Goal: Task Accomplishment & Management: Use online tool/utility

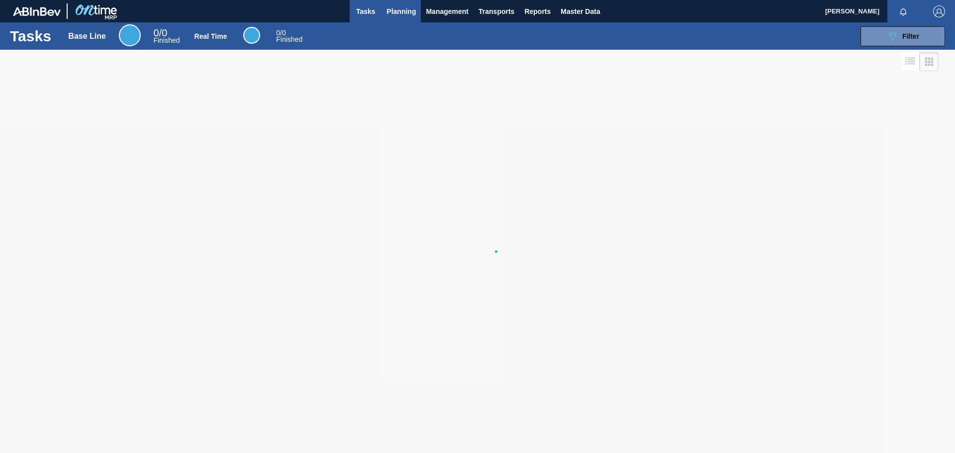
click at [418, 11] on button "Planning" at bounding box center [401, 11] width 39 height 22
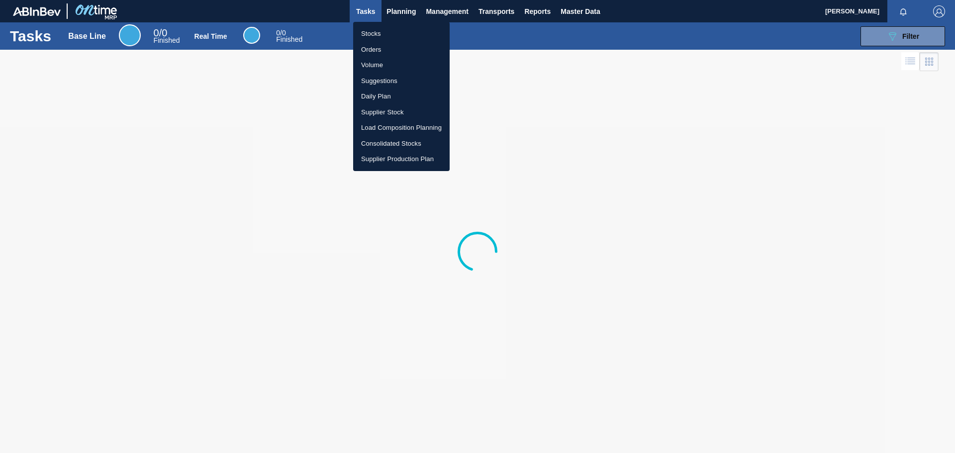
click at [383, 53] on li "Orders" at bounding box center [401, 50] width 97 height 16
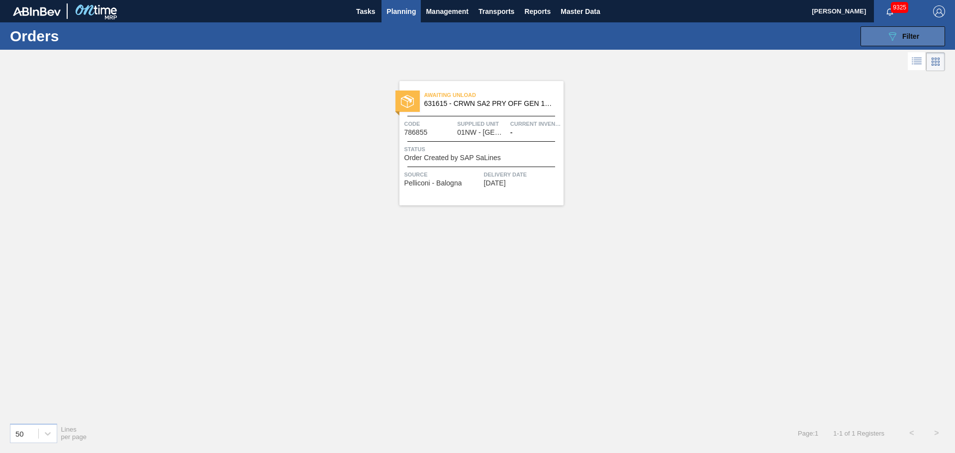
click at [895, 32] on icon "089F7B8B-B2A5-4AFE-B5C0-19BA573D28AC" at bounding box center [892, 36] width 12 height 12
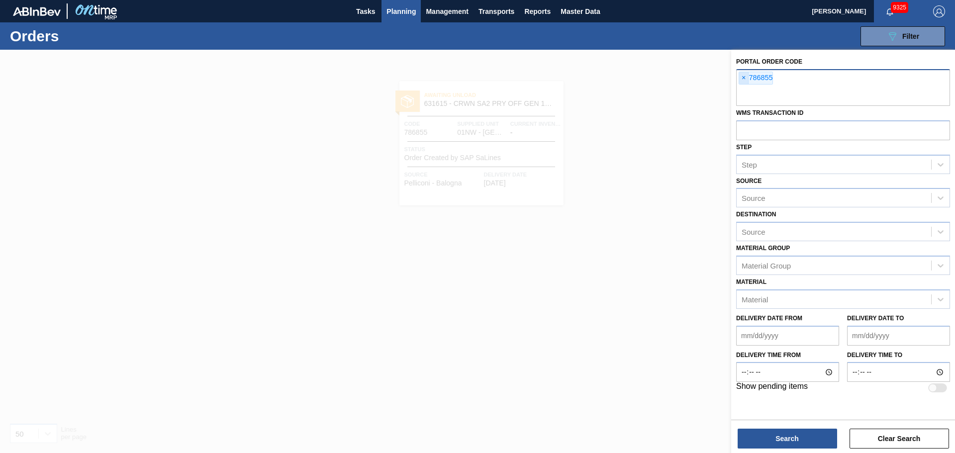
click at [744, 79] on span "×" at bounding box center [743, 78] width 9 height 12
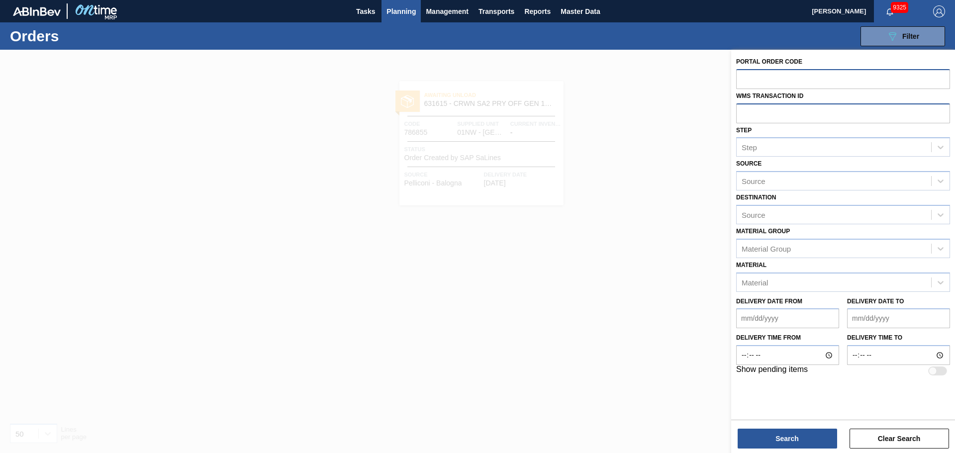
click at [753, 111] on input "text" at bounding box center [843, 112] width 214 height 19
type input "0657095"
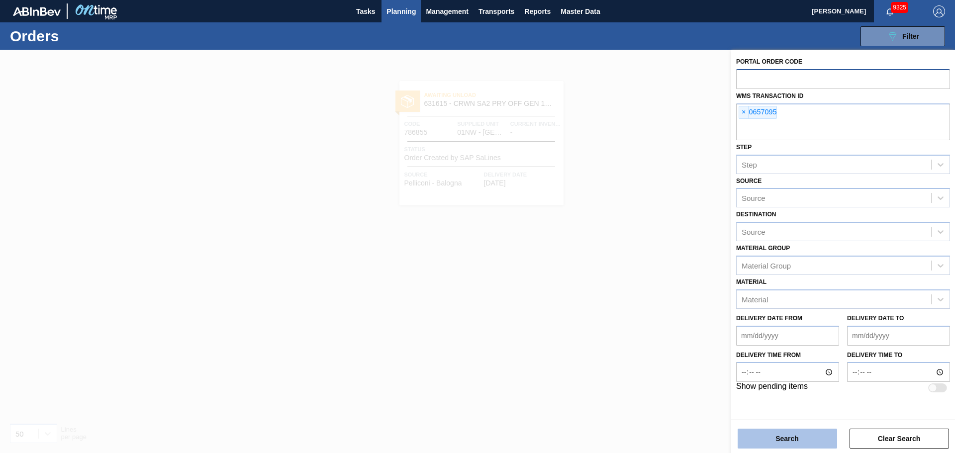
click at [769, 434] on button "Search" at bounding box center [787, 439] width 99 height 20
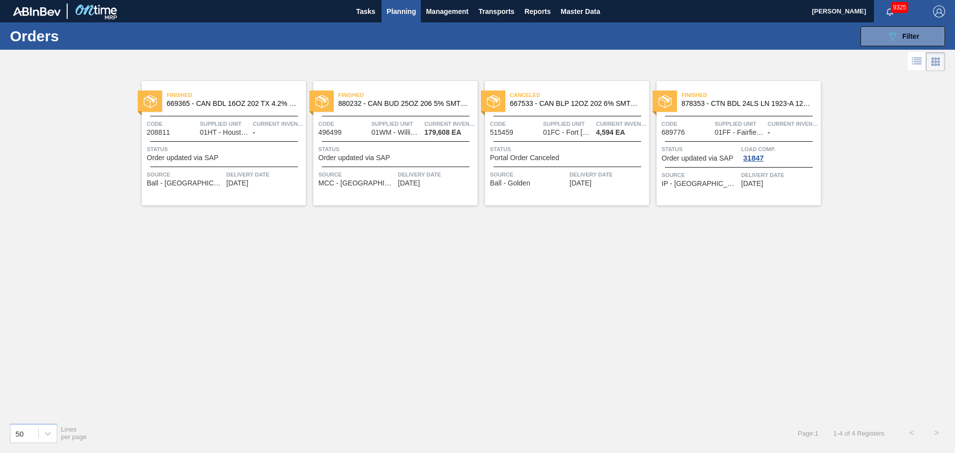
click at [734, 112] on div "Finished 878353 - CTN BDL 24LS LN 1923-A 12OZ PREPR 0922 N Code 689776 Supplied…" at bounding box center [739, 143] width 164 height 124
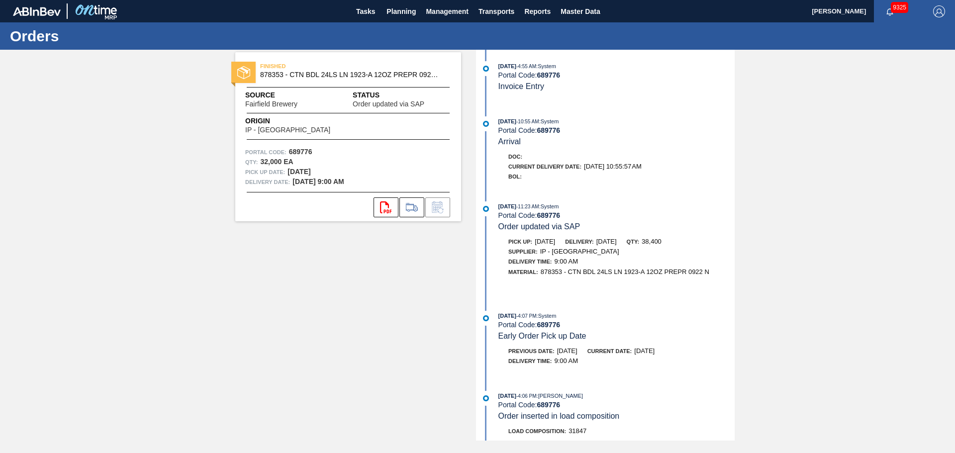
scroll to position [534, 0]
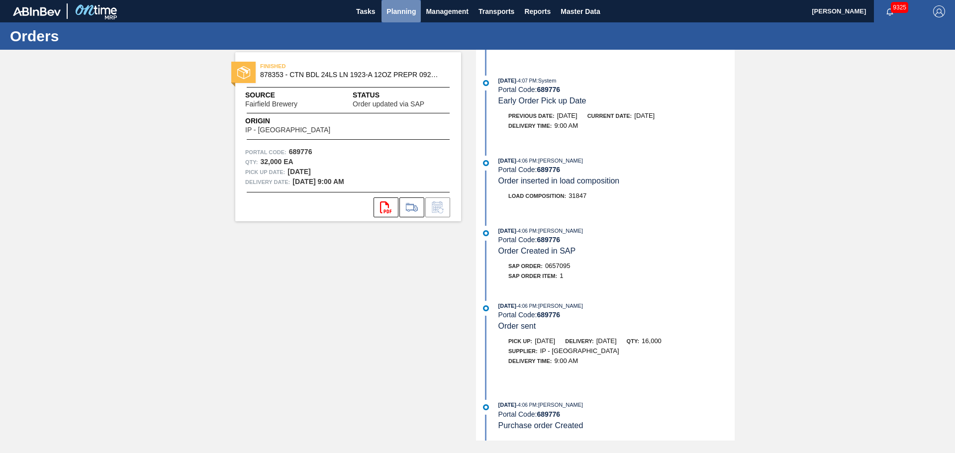
click at [393, 9] on span "Planning" at bounding box center [401, 11] width 29 height 12
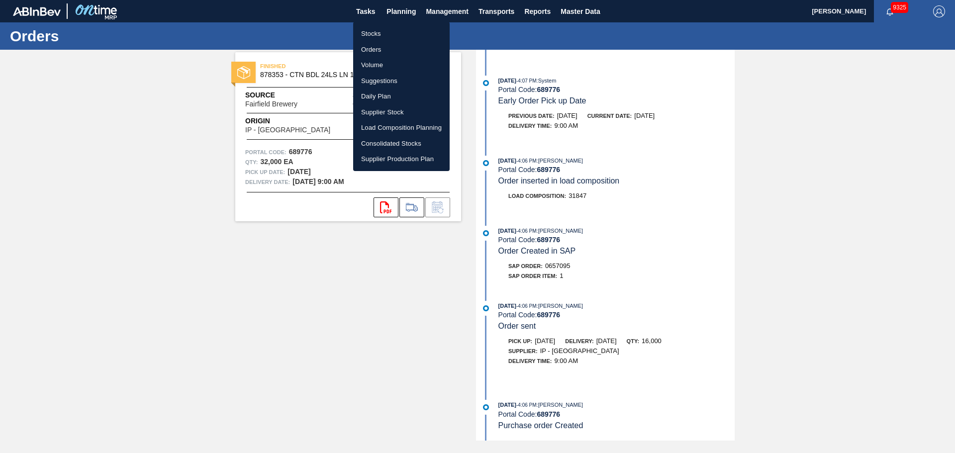
click at [375, 47] on li "Orders" at bounding box center [401, 50] width 97 height 16
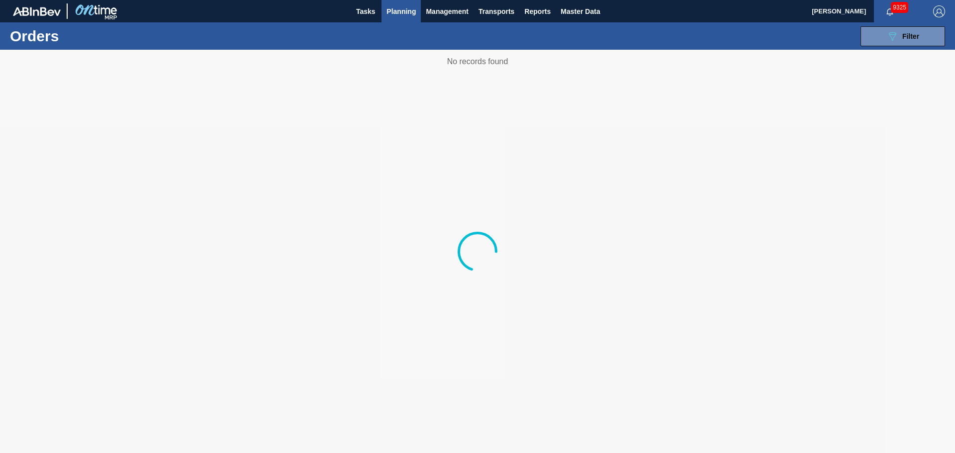
click at [899, 46] on div "089F7B8B-B2A5-4AFE-B5C0-19BA573D28AC Filter Portal Order Code WMS Transaction I…" at bounding box center [554, 36] width 791 height 30
click at [897, 38] on icon "089F7B8B-B2A5-4AFE-B5C0-19BA573D28AC" at bounding box center [892, 36] width 12 height 12
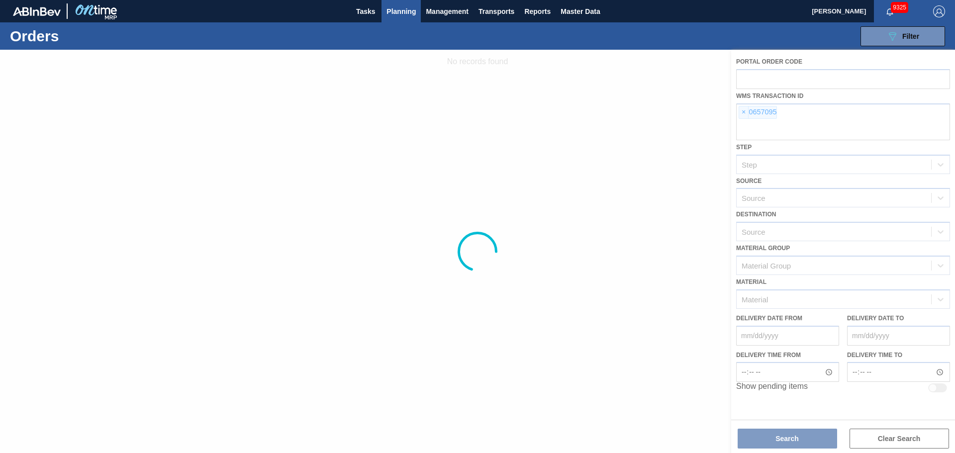
click at [743, 113] on div at bounding box center [477, 251] width 955 height 403
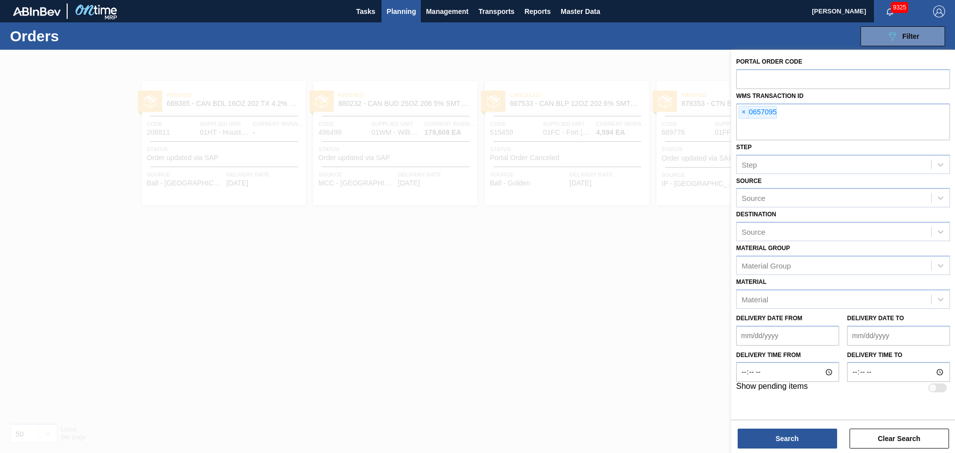
click at [743, 113] on span "×" at bounding box center [743, 112] width 9 height 12
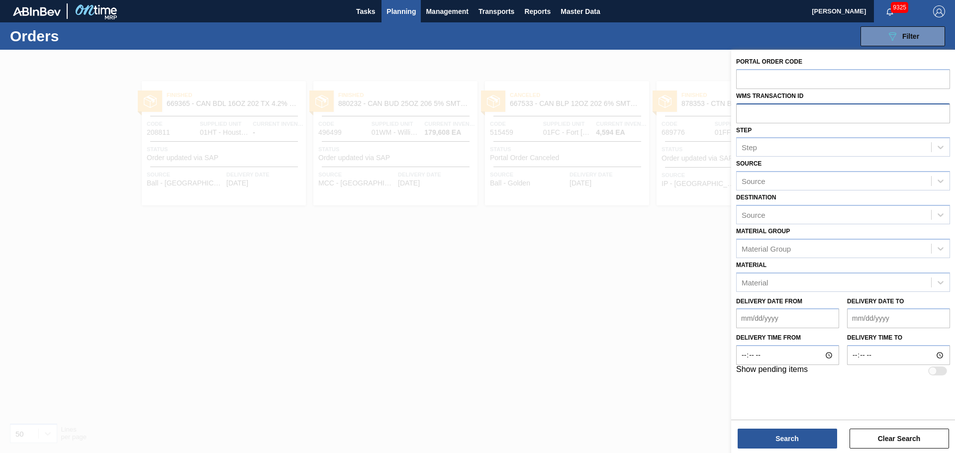
paste input "0929515"
type input "0929515"
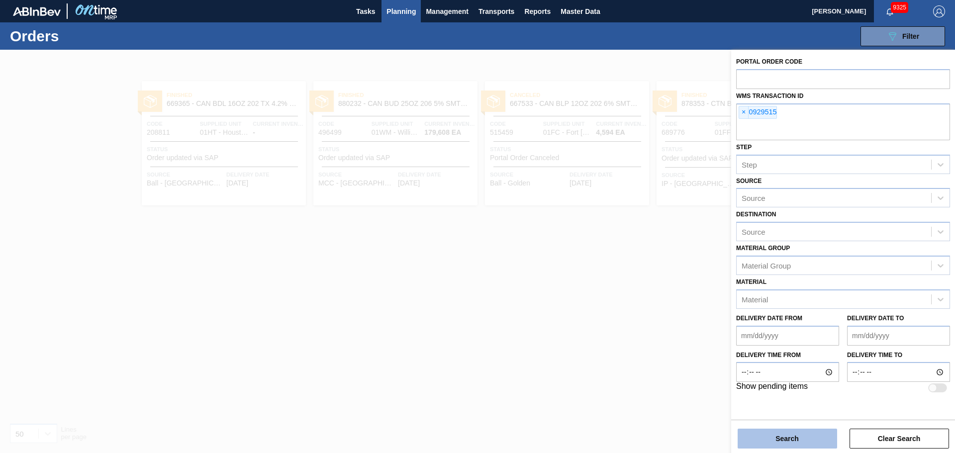
click at [791, 441] on button "Search" at bounding box center [787, 439] width 99 height 20
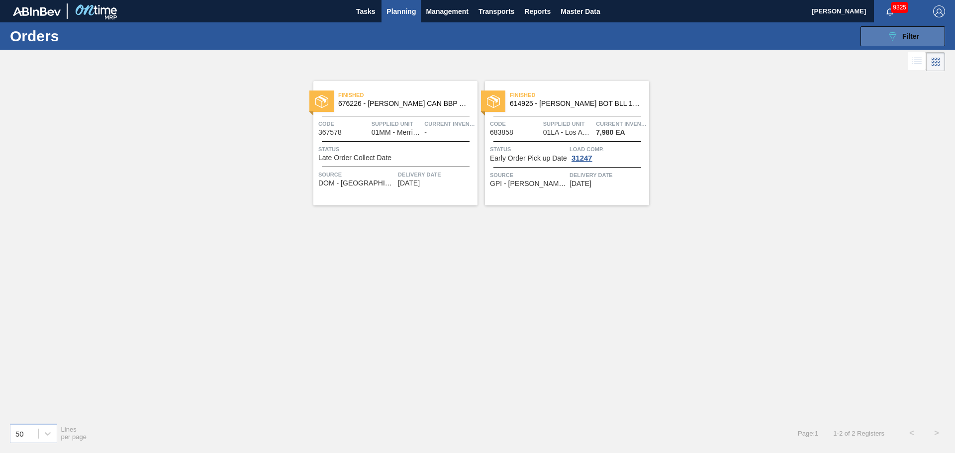
click at [904, 31] on div "089F7B8B-B2A5-4AFE-B5C0-19BA573D28AC Filter" at bounding box center [902, 36] width 33 height 12
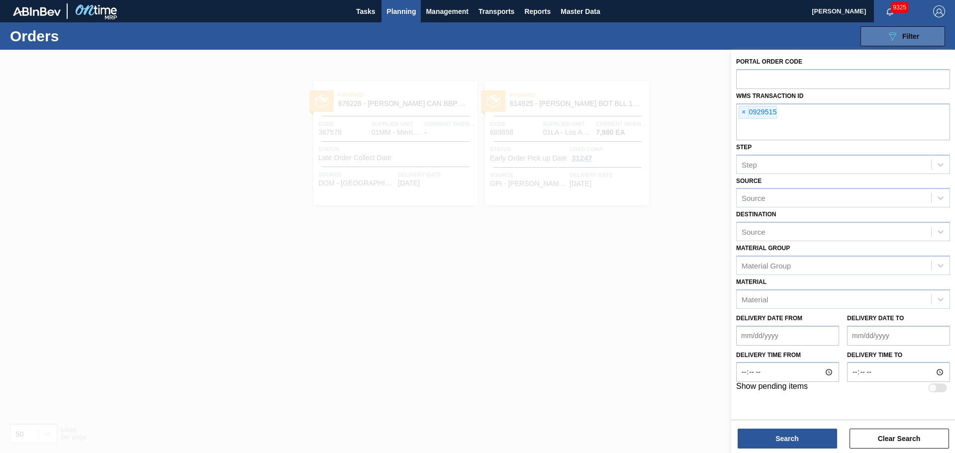
click at [902, 32] on span "Filter" at bounding box center [910, 36] width 17 height 8
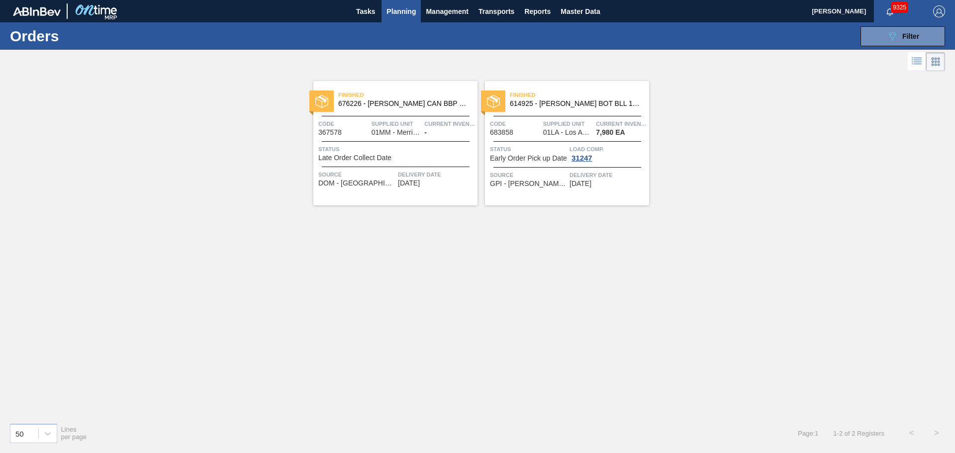
click at [375, 130] on span "01MM - Merrimack Brewery" at bounding box center [397, 132] width 50 height 7
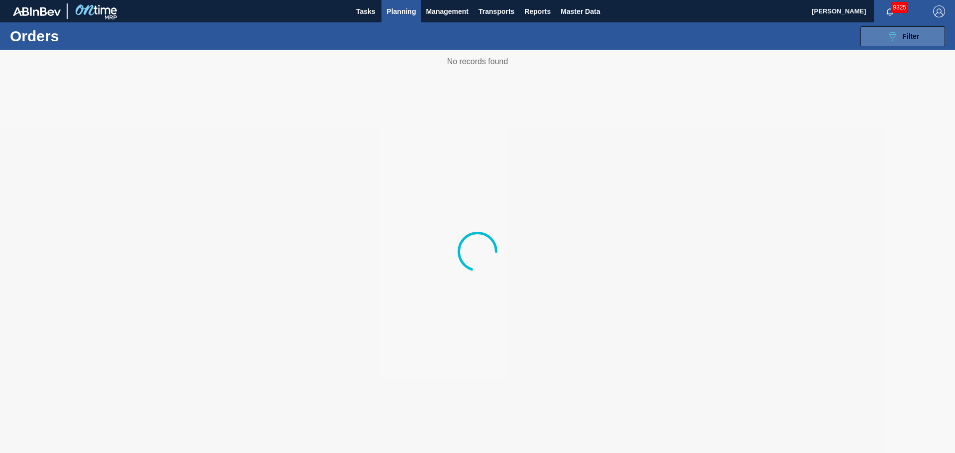
click at [909, 43] on button "089F7B8B-B2A5-4AFE-B5C0-19BA573D28AC Filter" at bounding box center [903, 36] width 85 height 20
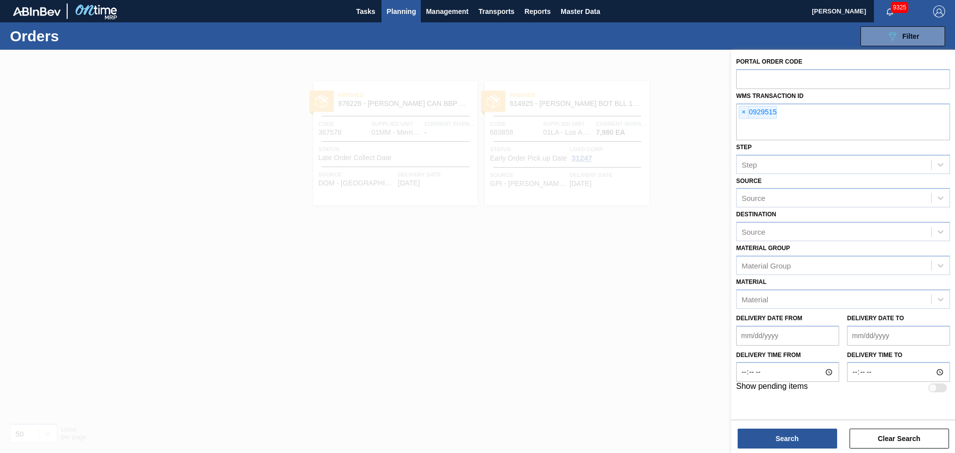
drag, startPoint x: 615, startPoint y: 286, endPoint x: 574, endPoint y: 225, distance: 73.8
click at [615, 286] on div at bounding box center [477, 276] width 955 height 453
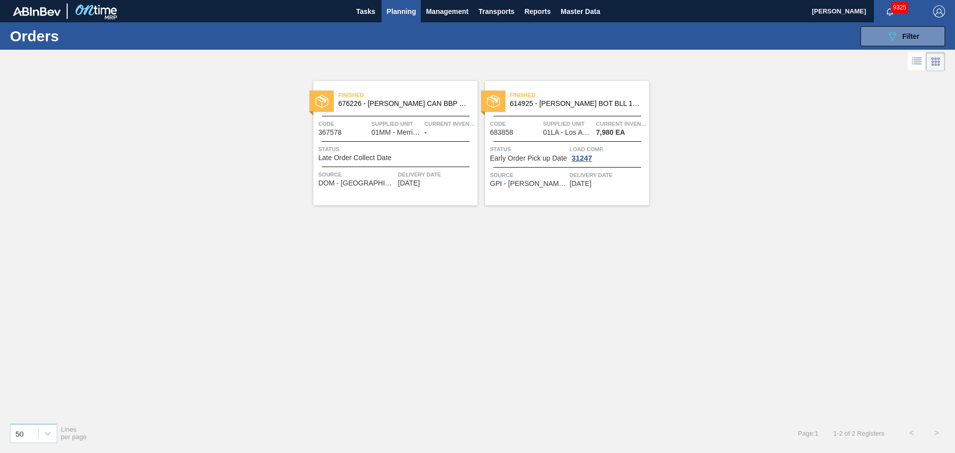
click at [539, 112] on main "Tasks Planning Management Transports Reports Master Data Camden [PERSON_NAME] 9…" at bounding box center [477, 226] width 955 height 453
click at [575, 101] on span "614925 - [PERSON_NAME] BOT BLL 12OZ SNUG 12/12 12OZ BOT 05" at bounding box center [575, 103] width 131 height 7
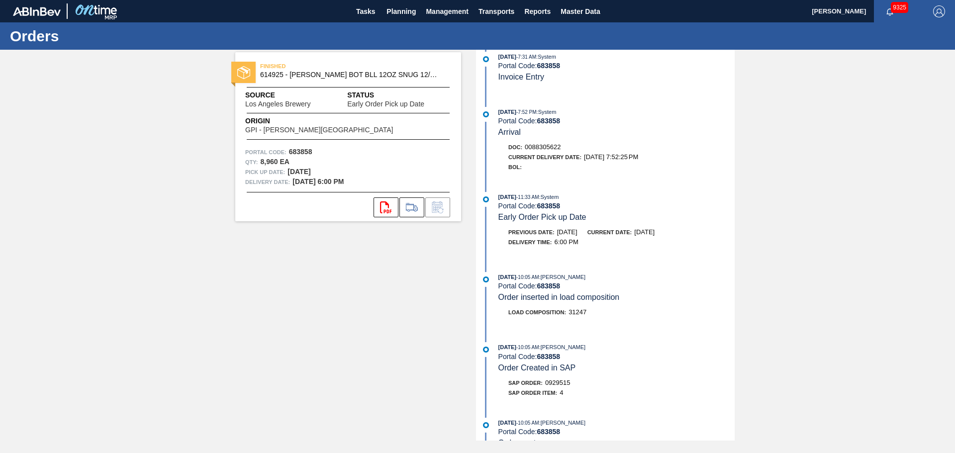
scroll to position [325, 0]
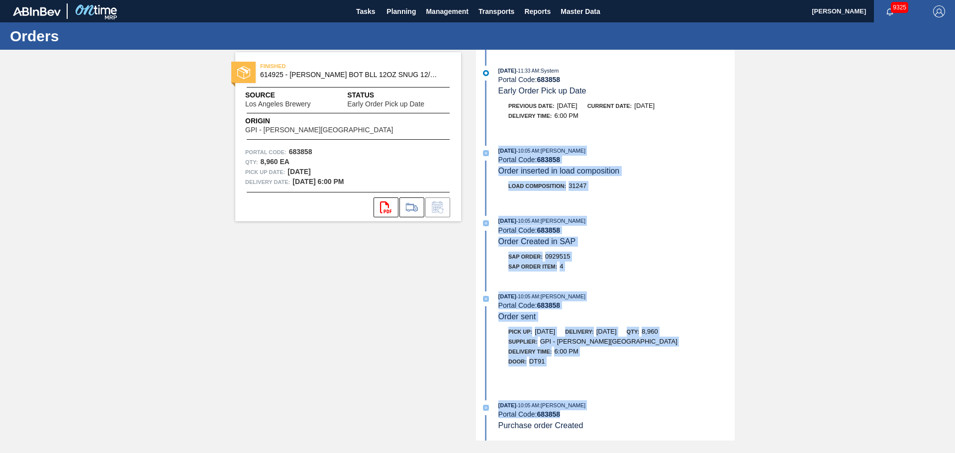
drag, startPoint x: 608, startPoint y: 419, endPoint x: 486, endPoint y: 155, distance: 290.9
click at [615, 311] on div "[DATE] 10:05 AM : [PERSON_NAME] Portal Code: 683858 Order sent" at bounding box center [616, 307] width 236 height 30
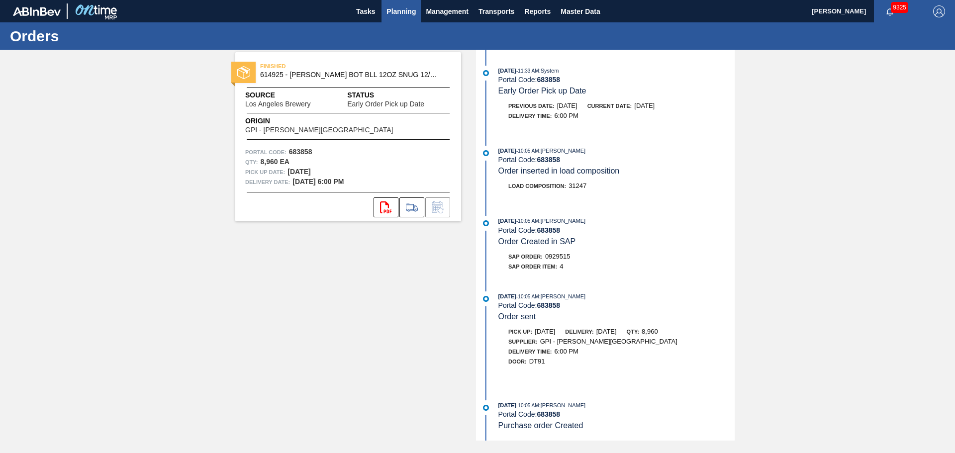
click at [398, 8] on span "Planning" at bounding box center [401, 11] width 29 height 12
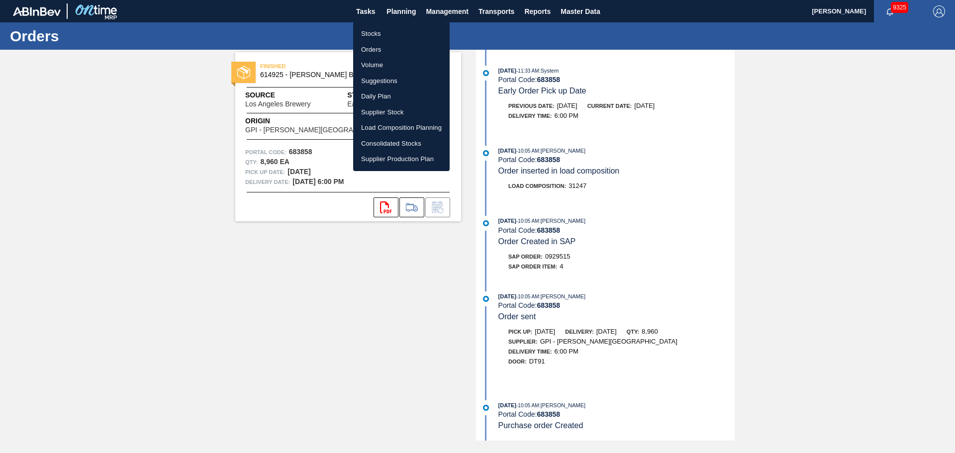
click at [370, 49] on li "Orders" at bounding box center [401, 50] width 97 height 16
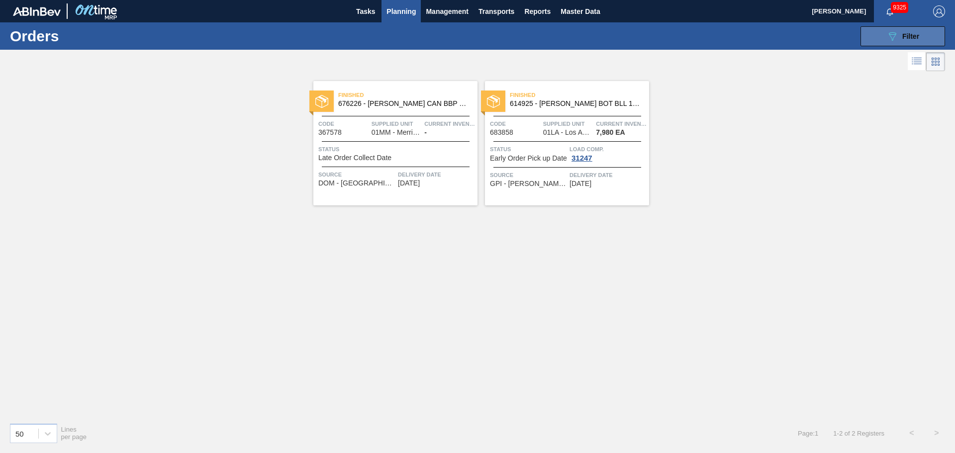
click at [893, 40] on icon at bounding box center [892, 36] width 7 height 8
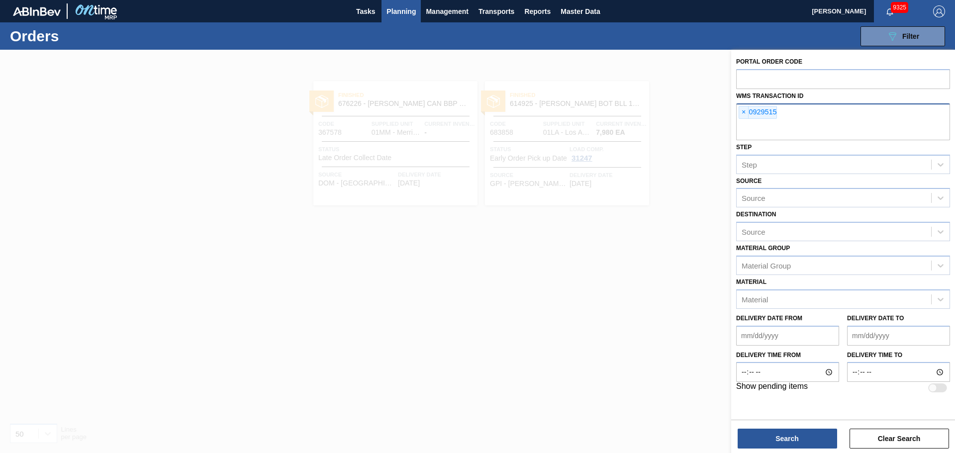
click at [738, 111] on div "× 0929515" at bounding box center [843, 121] width 214 height 37
click at [743, 111] on span "×" at bounding box center [743, 112] width 9 height 12
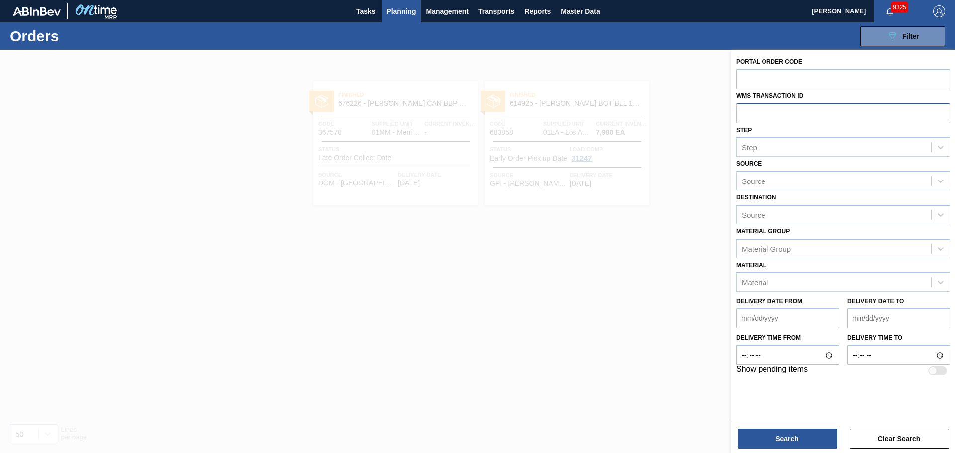
paste input "0754062"
type input "0754062"
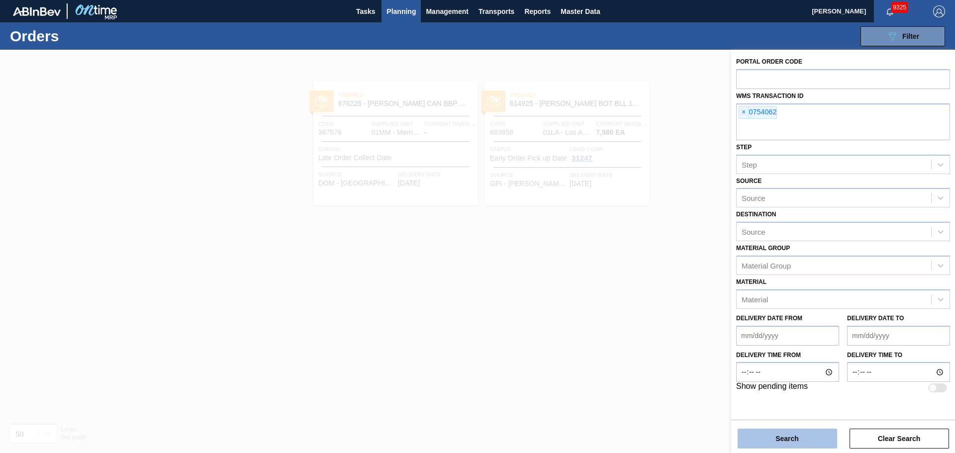
click at [792, 433] on button "Search" at bounding box center [787, 439] width 99 height 20
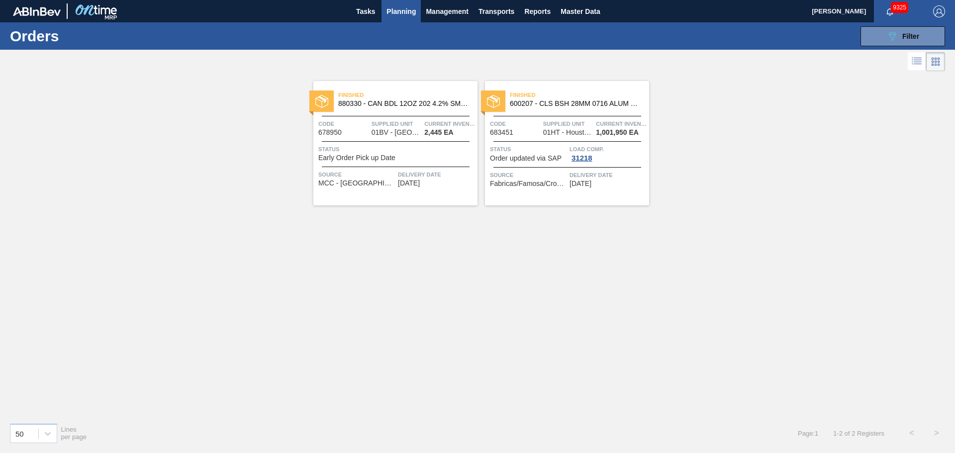
click at [883, 22] on div "9325" at bounding box center [898, 11] width 49 height 22
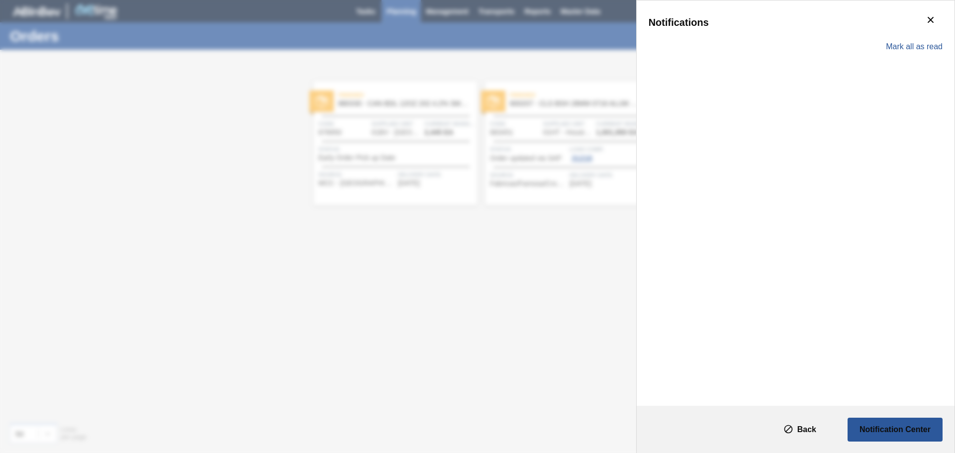
click at [885, 29] on div "Notifications" at bounding box center [796, 22] width 294 height 20
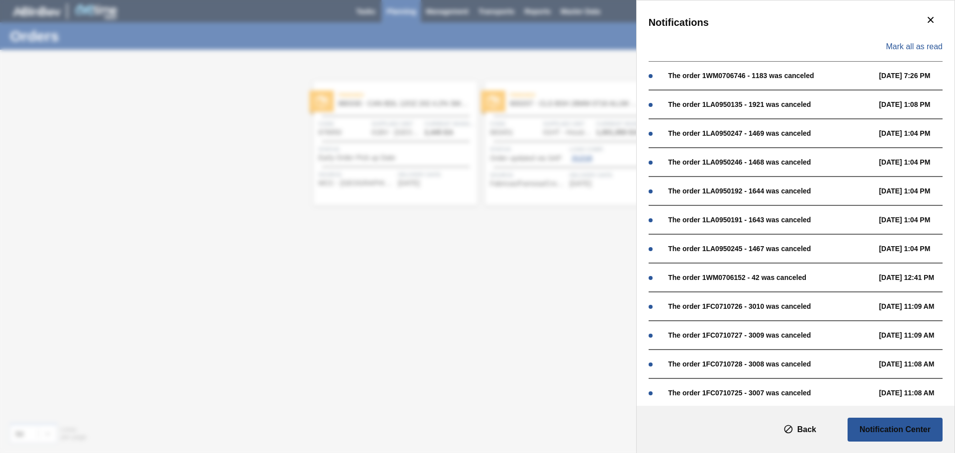
click at [576, 42] on div "Notifications Mark all as read The order 1WM0706746 - 1183 was canceled [DATE] …" at bounding box center [477, 226] width 955 height 453
click at [928, 22] on icon "botão de ícone" at bounding box center [931, 20] width 12 height 12
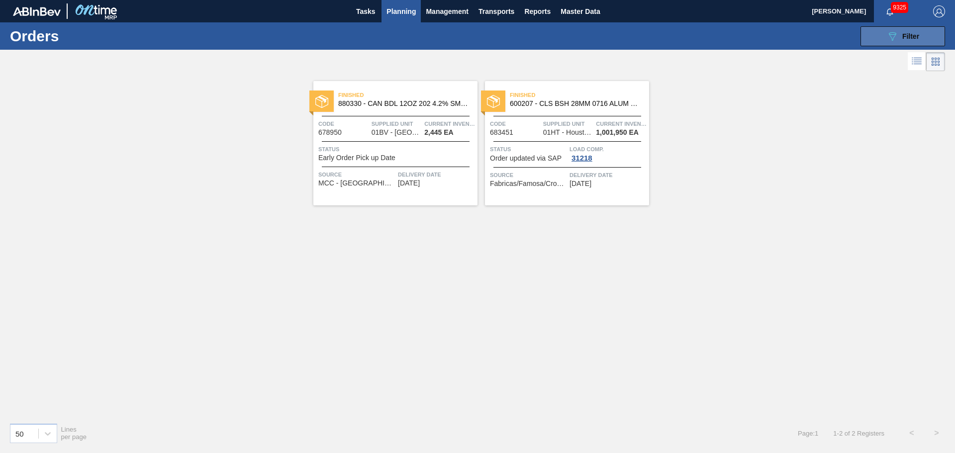
click at [884, 43] on button "089F7B8B-B2A5-4AFE-B5C0-19BA573D28AC Filter" at bounding box center [903, 36] width 85 height 20
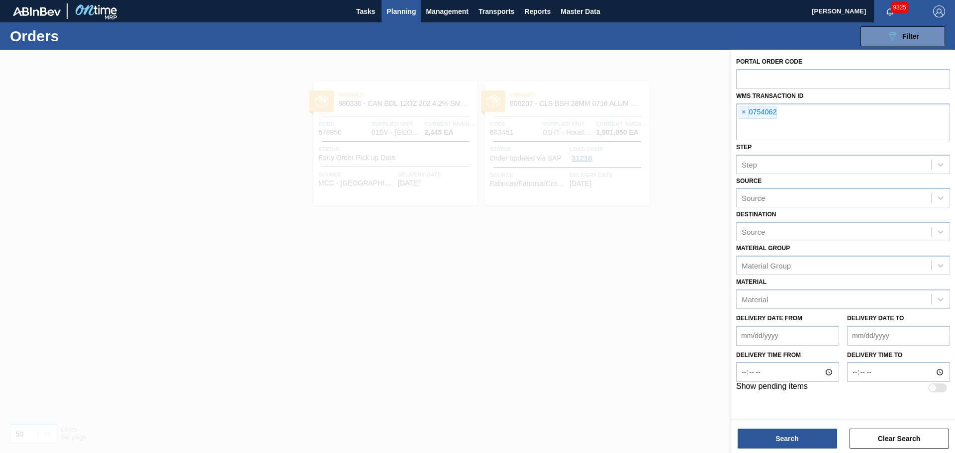
click at [529, 246] on div at bounding box center [477, 276] width 955 height 453
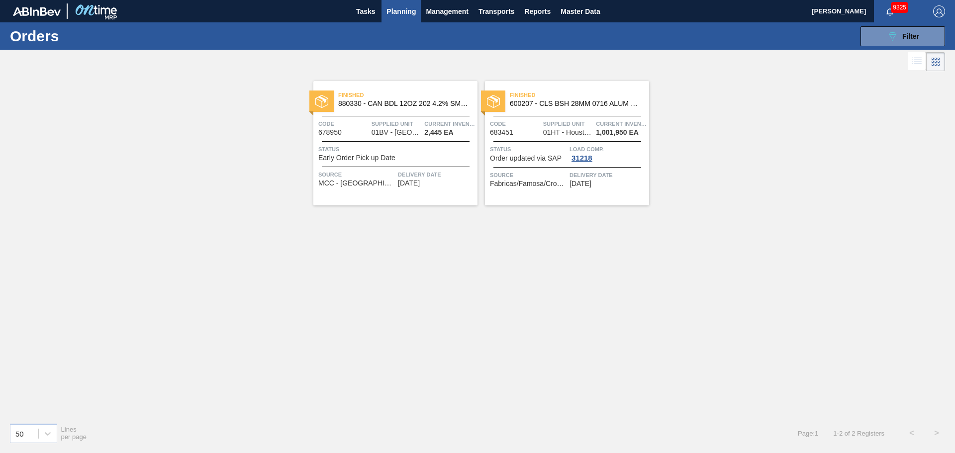
click at [552, 140] on main "Tasks Planning Management Transports Reports Master Data [PERSON_NAME] 9325 Mar…" at bounding box center [477, 226] width 955 height 453
click at [551, 125] on span "Supplied Unit" at bounding box center [568, 124] width 51 height 10
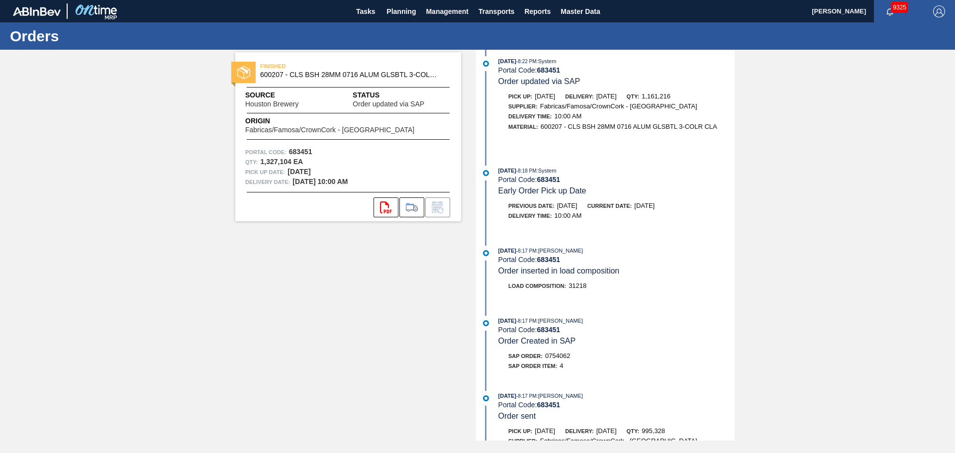
scroll to position [534, 0]
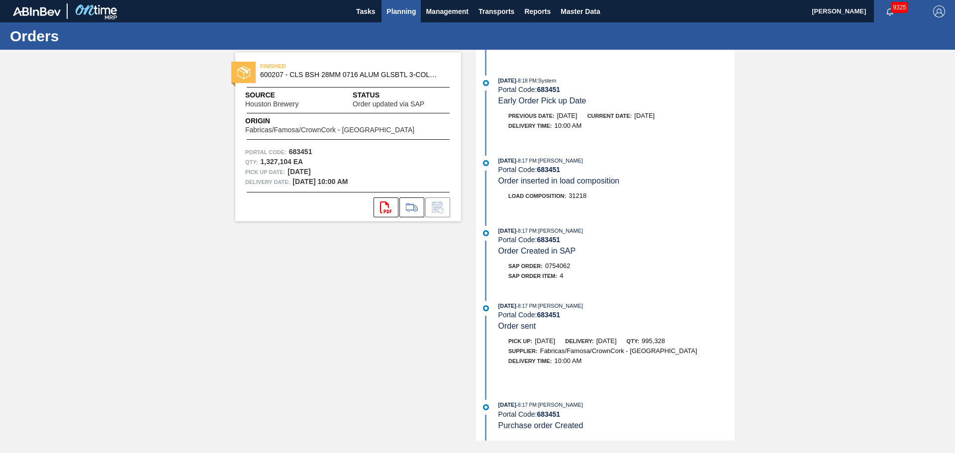
click at [393, 8] on span "Planning" at bounding box center [401, 11] width 29 height 12
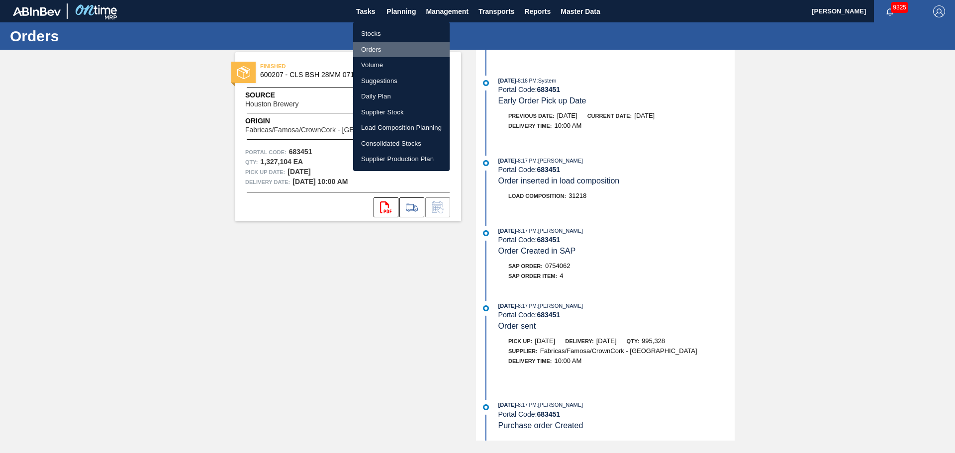
click at [386, 46] on li "Orders" at bounding box center [401, 50] width 97 height 16
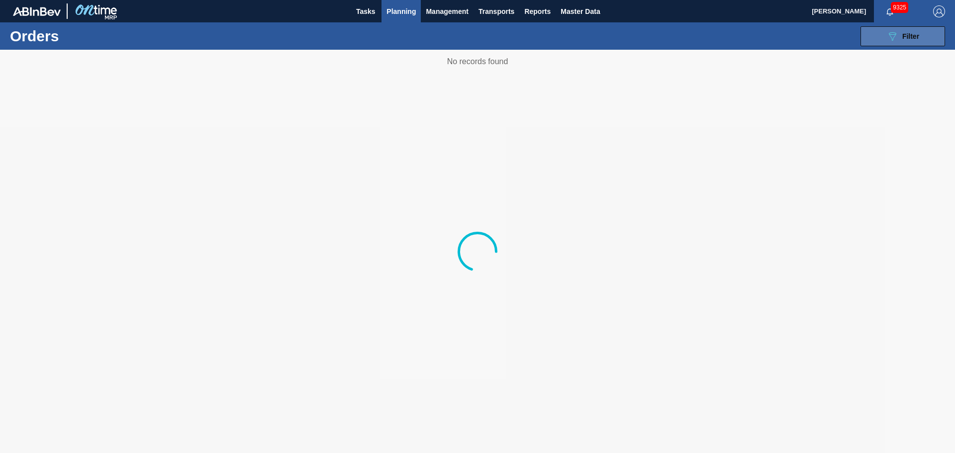
click at [899, 33] on div "089F7B8B-B2A5-4AFE-B5C0-19BA573D28AC Filter" at bounding box center [902, 36] width 33 height 12
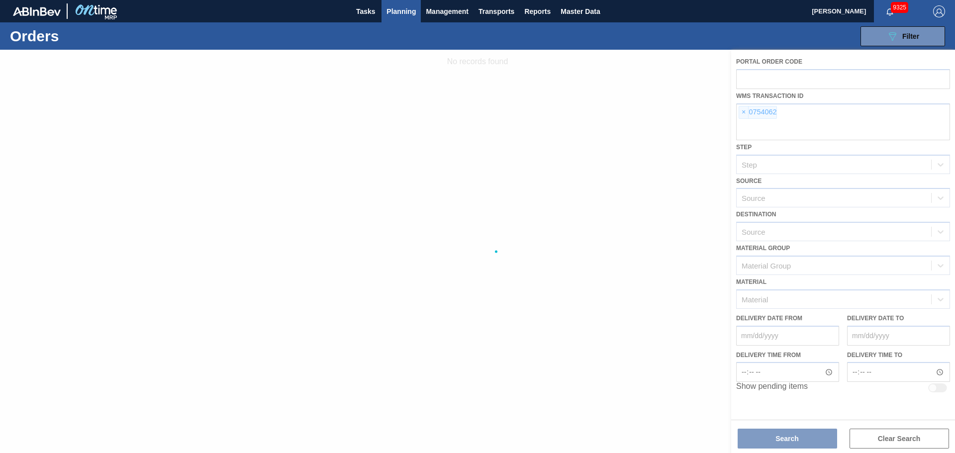
click at [743, 113] on div at bounding box center [477, 251] width 955 height 403
click at [742, 114] on div at bounding box center [477, 251] width 955 height 403
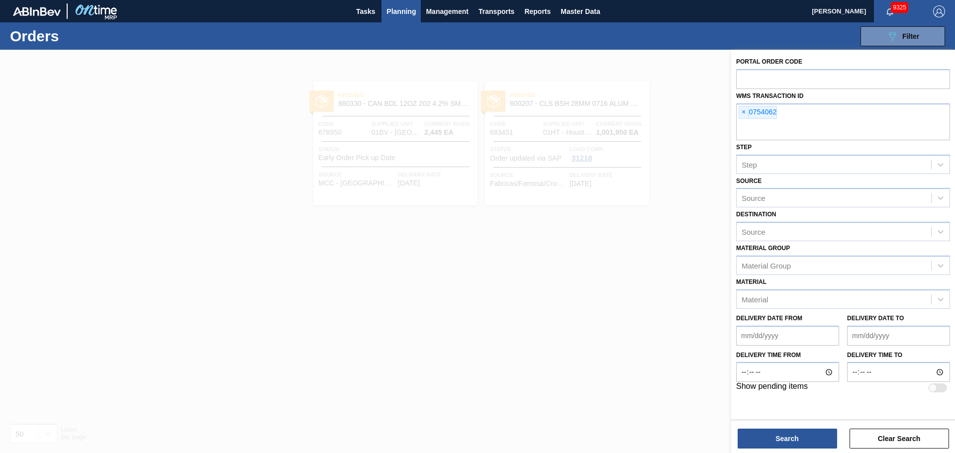
click at [742, 114] on span "×" at bounding box center [743, 112] width 9 height 12
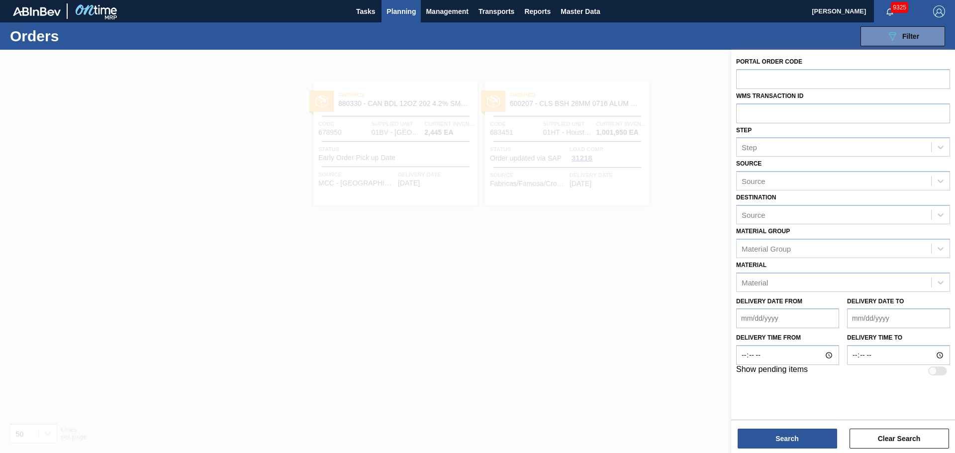
paste input "0873267"
type input "0873267"
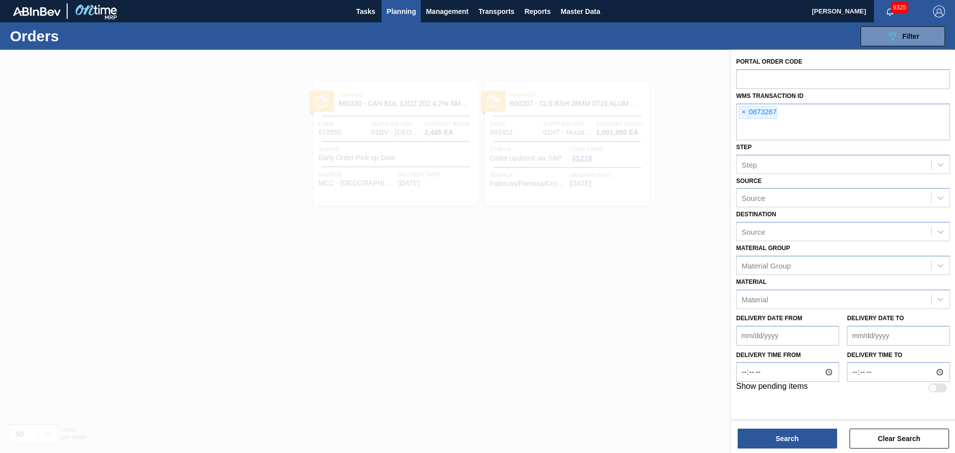
click at [792, 428] on div "Search Clear Search" at bounding box center [843, 434] width 224 height 28
click at [791, 438] on button "Search" at bounding box center [787, 439] width 99 height 20
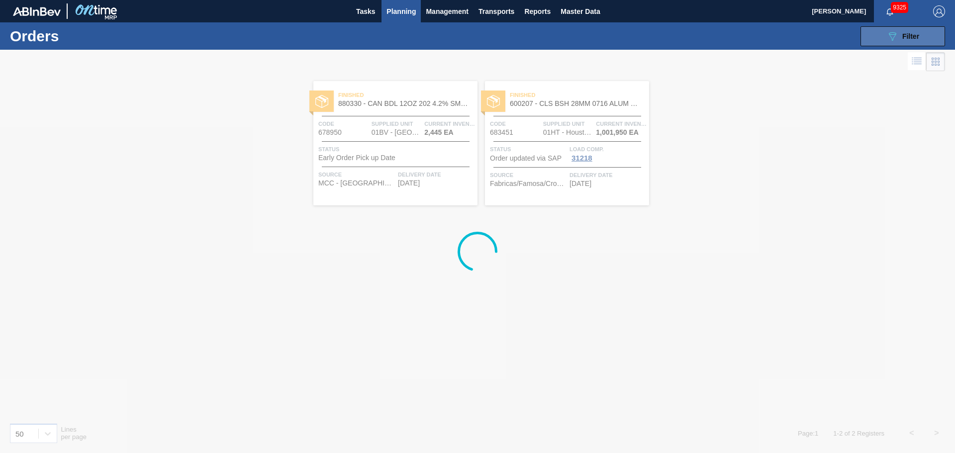
click at [916, 39] on span "Filter" at bounding box center [910, 36] width 17 height 8
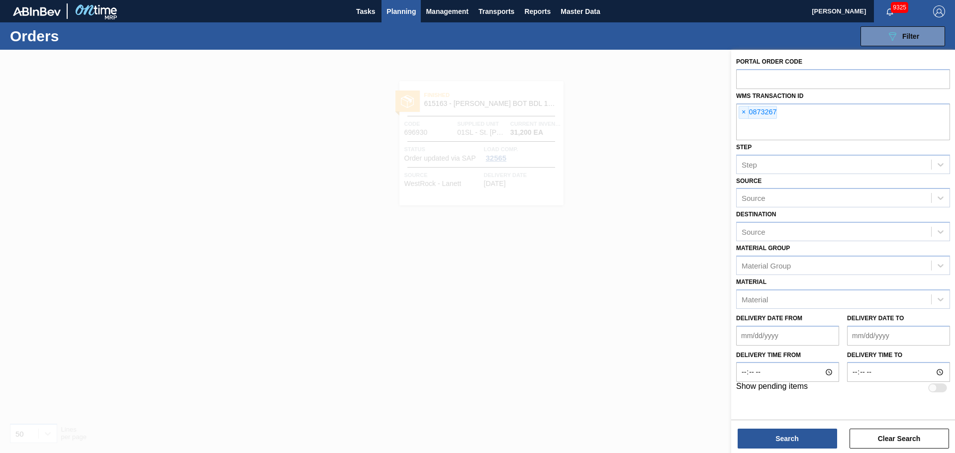
click at [517, 291] on div at bounding box center [477, 276] width 955 height 453
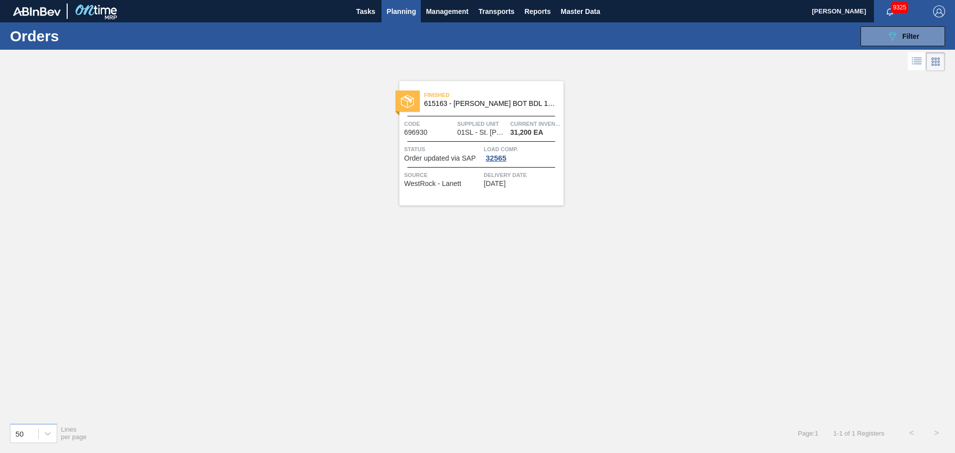
click at [479, 111] on main "Tasks Planning Management Transports Reports Master Data [PERSON_NAME] 9325 Mar…" at bounding box center [477, 226] width 955 height 453
click at [479, 111] on div "Finished 615163 - [PERSON_NAME] BOT BDL 16OZ AL BOT 15/16 AB 0922 B Code 696930…" at bounding box center [481, 143] width 164 height 124
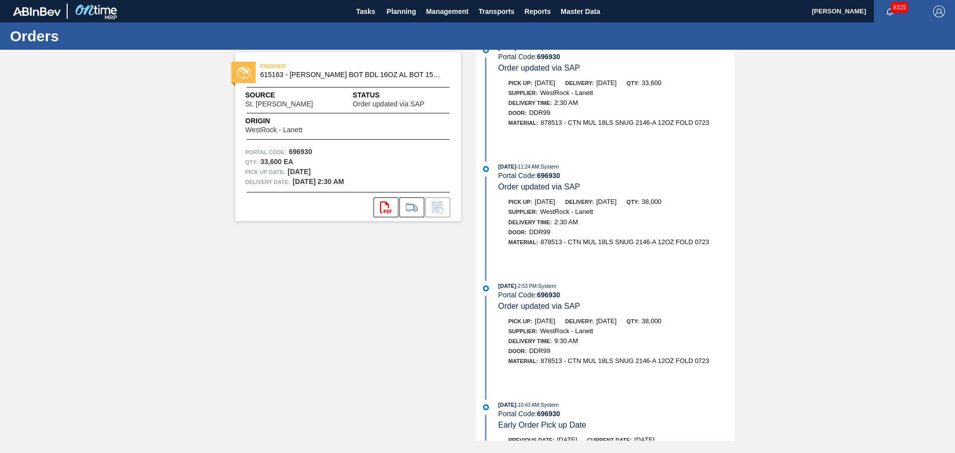
scroll to position [683, 0]
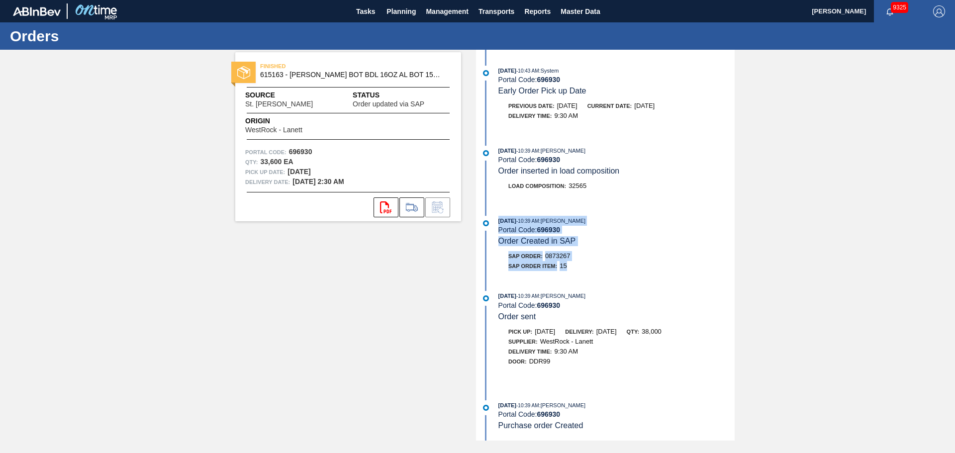
drag, startPoint x: 578, startPoint y: 263, endPoint x: 498, endPoint y: 215, distance: 93.0
click at [498, 215] on div "[DATE] 1:33 AM : System Portal Code: 696930 Concluded [DATE] 1:33 AM : System P…" at bounding box center [607, 245] width 256 height 391
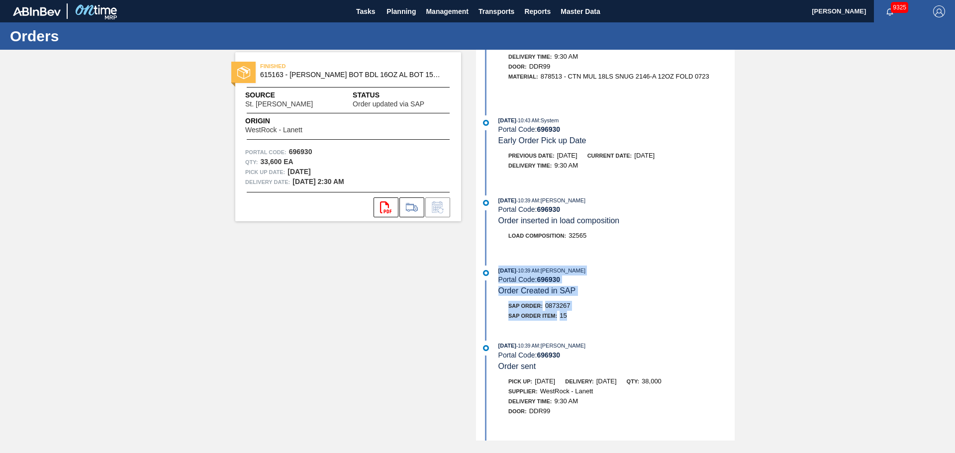
scroll to position [583, 0]
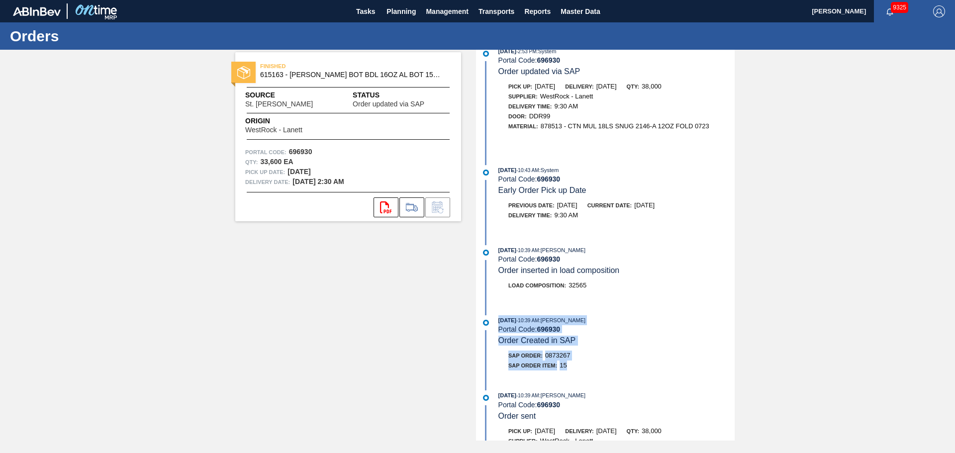
click at [691, 366] on div "SAP Order Item: 15" at bounding box center [616, 366] width 236 height 10
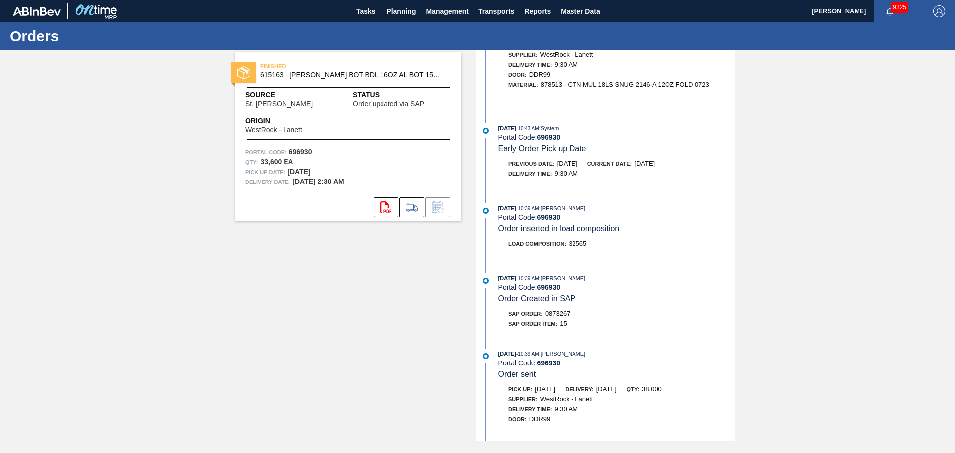
scroll to position [683, 0]
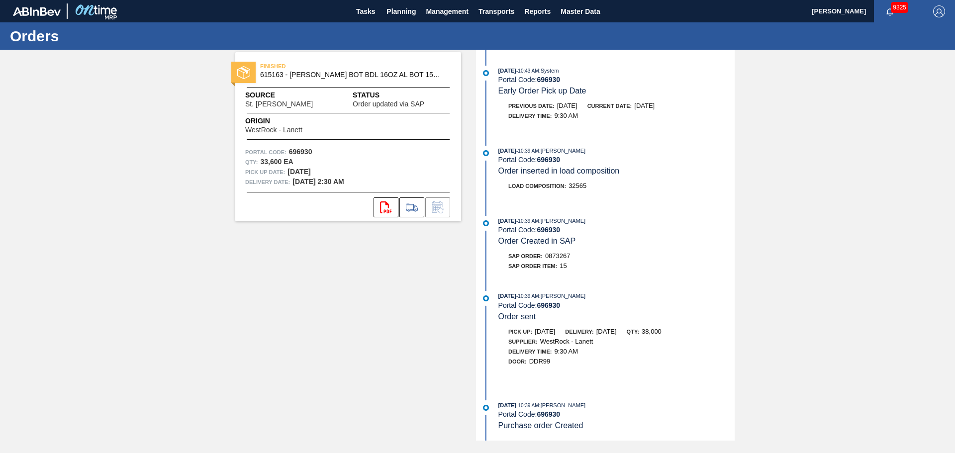
drag, startPoint x: 580, startPoint y: 340, endPoint x: 540, endPoint y: 434, distance: 102.1
click at [580, 340] on span "WestRock - Lanett" at bounding box center [566, 341] width 53 height 7
drag, startPoint x: 781, startPoint y: 195, endPoint x: 447, endPoint y: 74, distance: 355.7
click at [780, 194] on div "FINISHED 615163 - [PERSON_NAME] BOT BDL 16OZ AL BOT 15/16 AB 0922 B Source St. …" at bounding box center [477, 245] width 955 height 391
click at [395, 14] on span "Planning" at bounding box center [401, 11] width 29 height 12
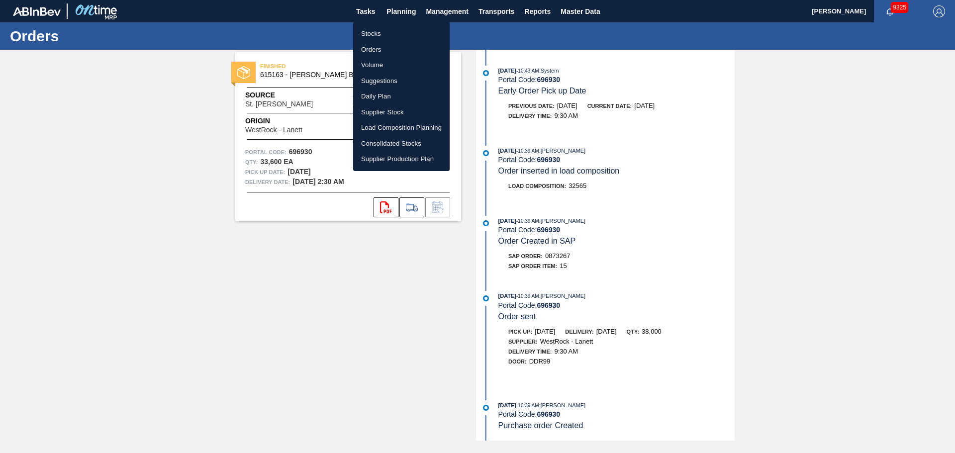
click at [370, 43] on li "Orders" at bounding box center [401, 50] width 97 height 16
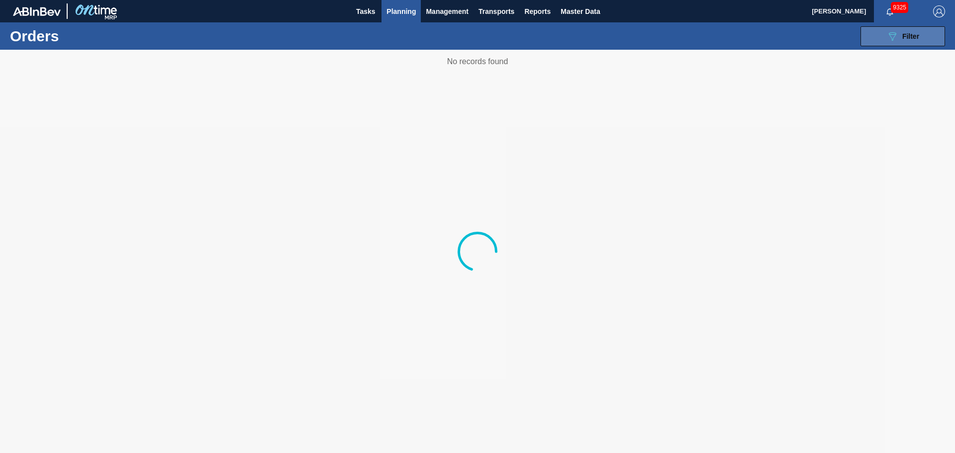
click at [902, 35] on span "Filter" at bounding box center [910, 36] width 17 height 8
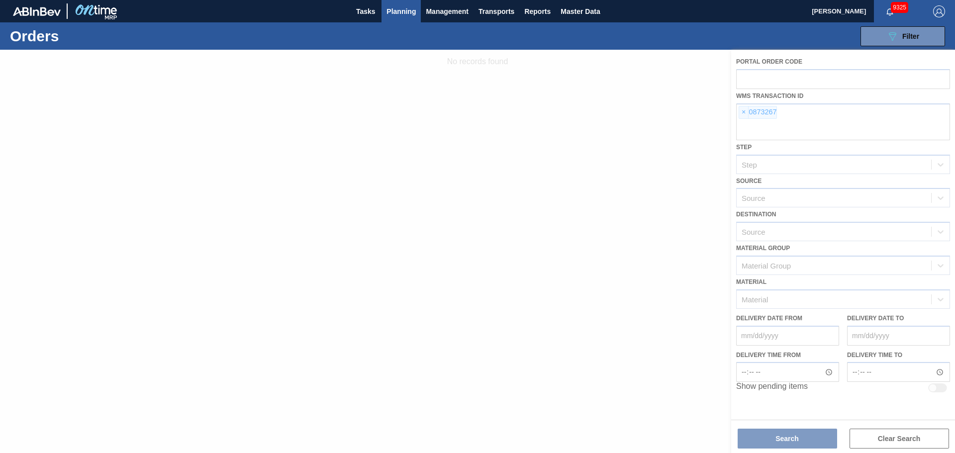
click at [743, 111] on div at bounding box center [477, 251] width 955 height 403
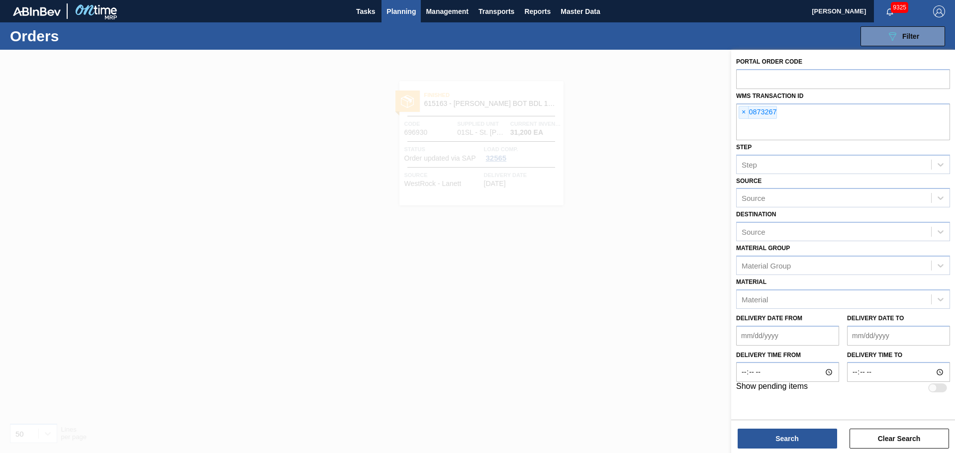
click at [743, 111] on span "×" at bounding box center [743, 112] width 9 height 12
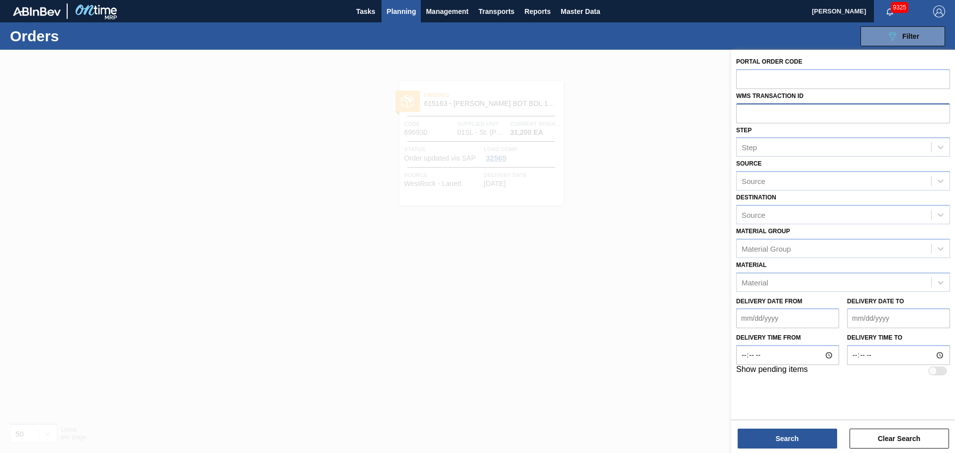
paste input "0754061"
type input "0754061"
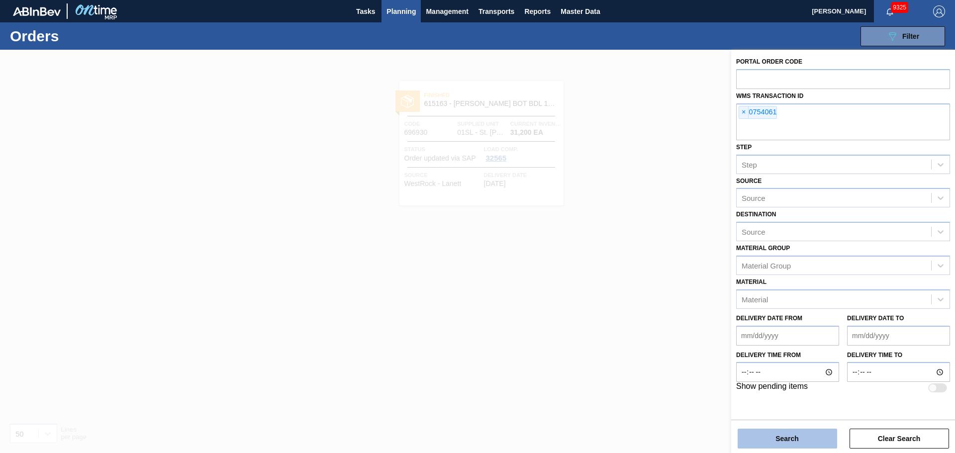
click at [790, 442] on button "Search" at bounding box center [787, 439] width 99 height 20
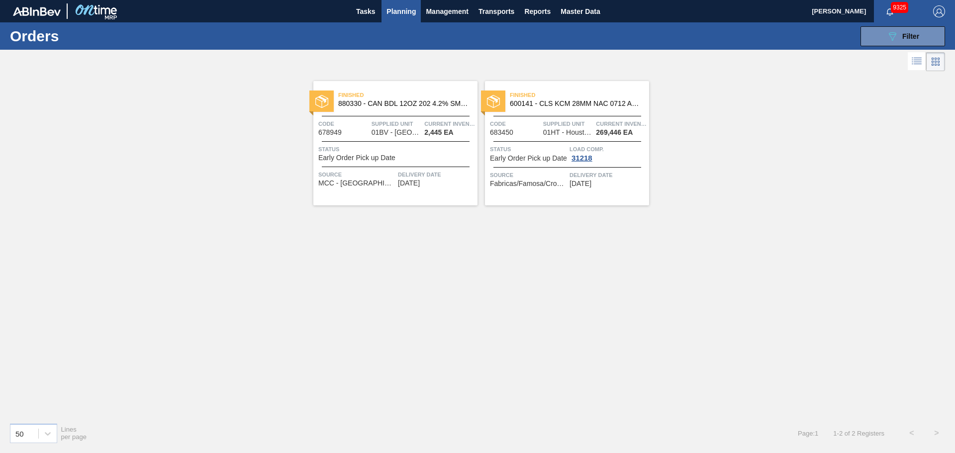
click at [572, 106] on span "600141 - CLS KCM 28MM NAC 0712 ALUM GLSBTL 3-COLR" at bounding box center [575, 103] width 131 height 7
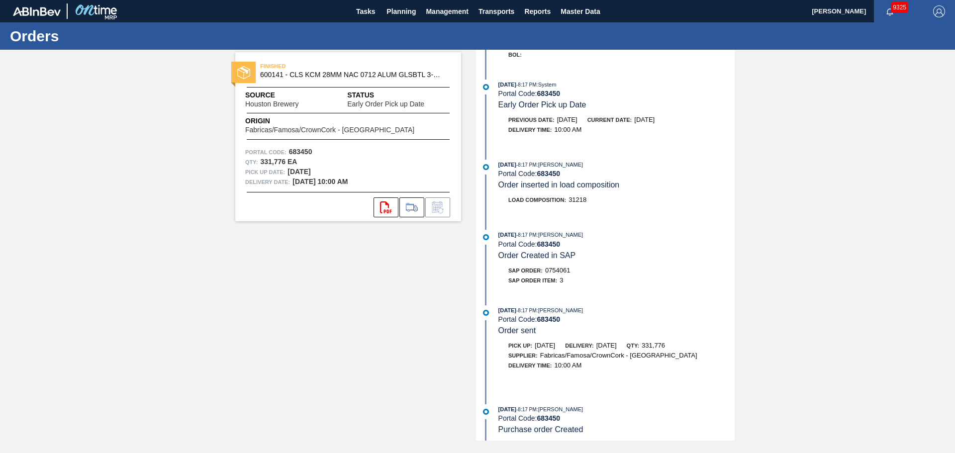
scroll to position [315, 0]
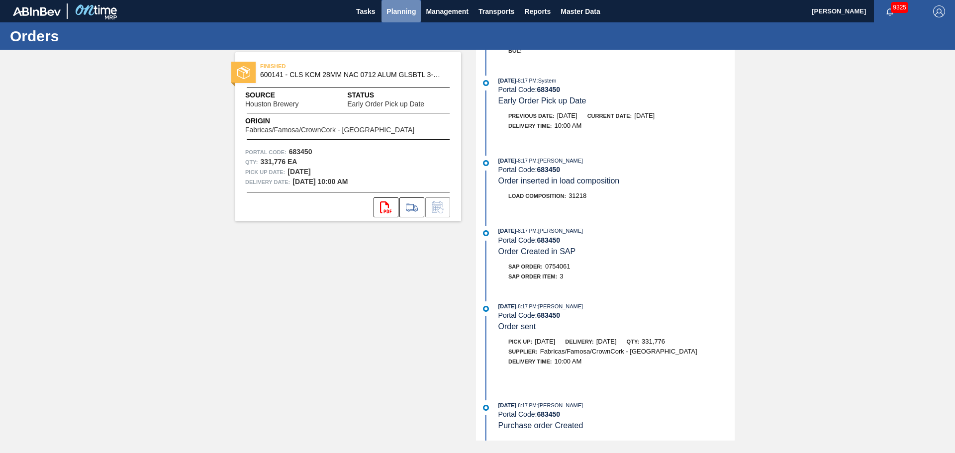
click at [404, 8] on span "Planning" at bounding box center [401, 11] width 29 height 12
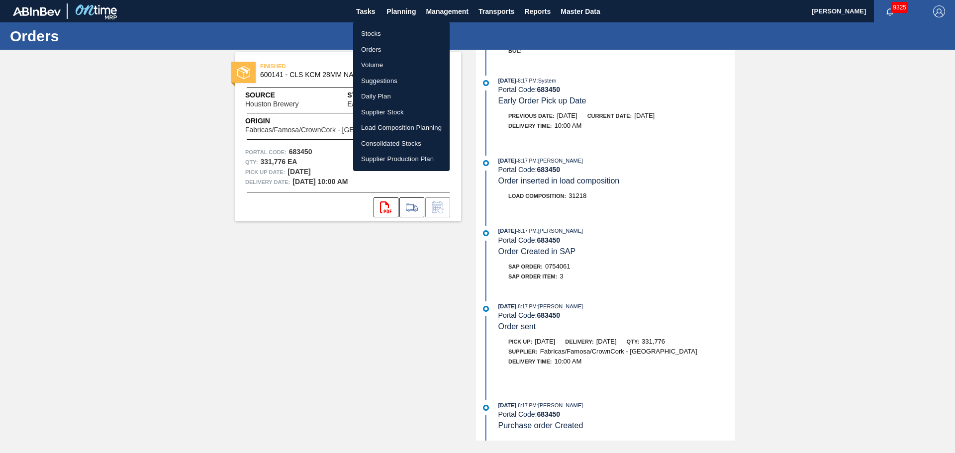
click at [380, 49] on li "Orders" at bounding box center [401, 50] width 97 height 16
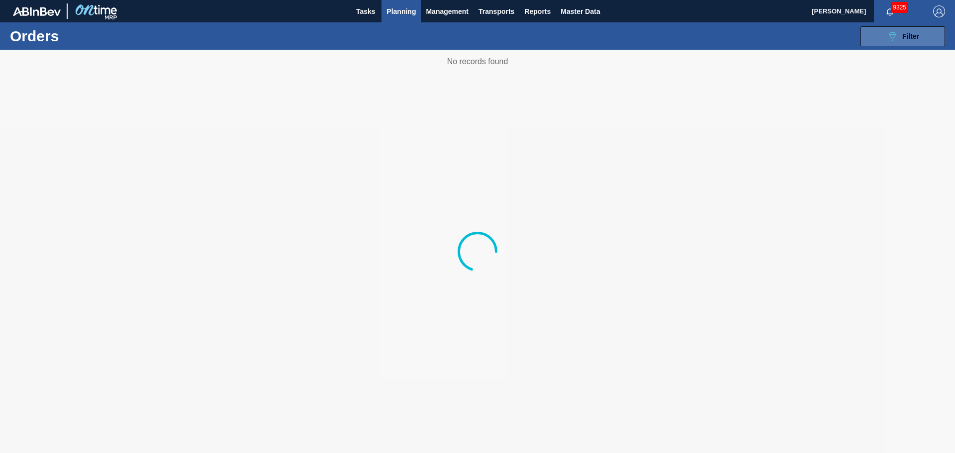
click at [892, 35] on icon "089F7B8B-B2A5-4AFE-B5C0-19BA573D28AC" at bounding box center [892, 36] width 12 height 12
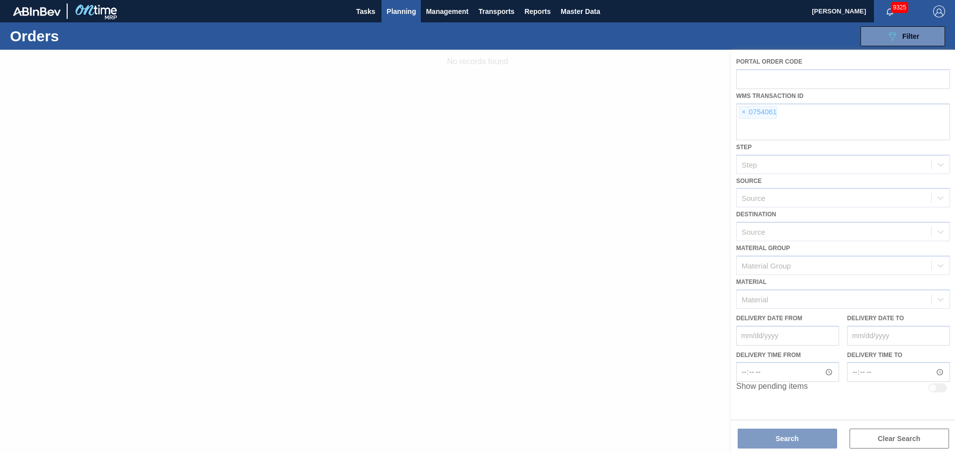
click at [743, 115] on div at bounding box center [477, 251] width 955 height 403
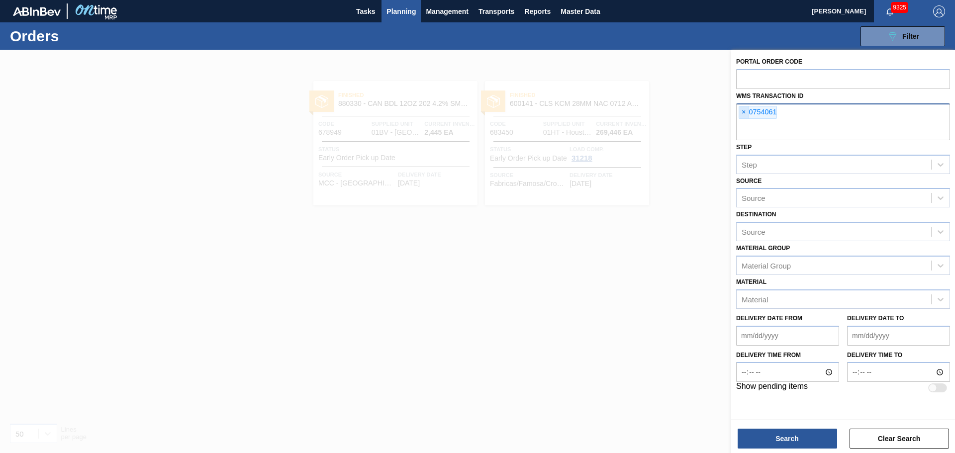
click at [743, 110] on span "×" at bounding box center [743, 112] width 9 height 12
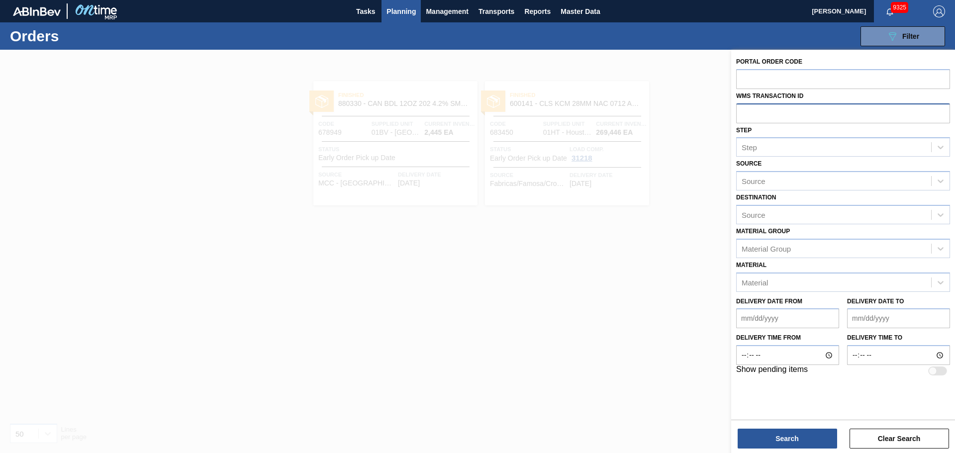
paste input "0873267"
type input "0873267"
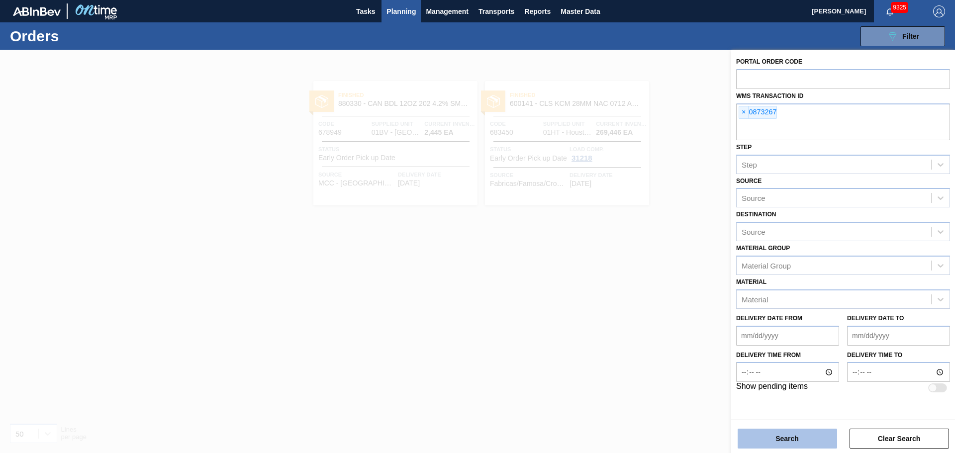
click at [809, 436] on button "Search" at bounding box center [787, 439] width 99 height 20
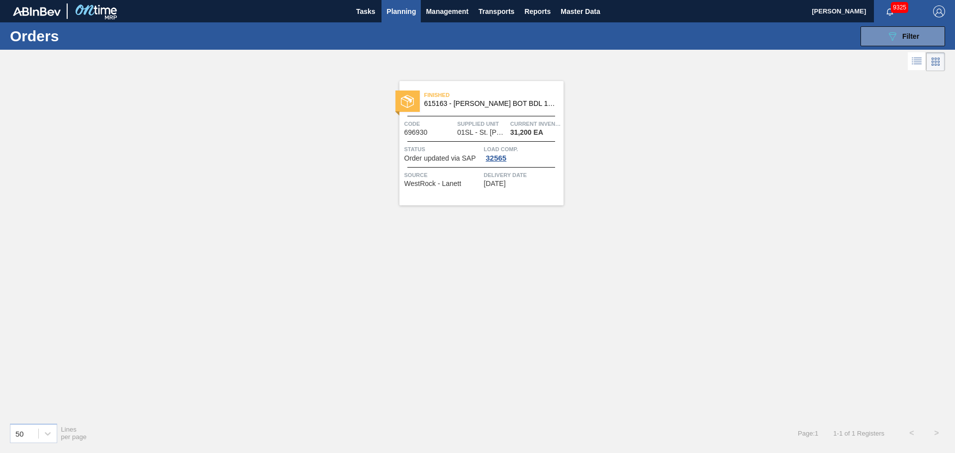
click at [510, 98] on span "Finished" at bounding box center [493, 95] width 139 height 10
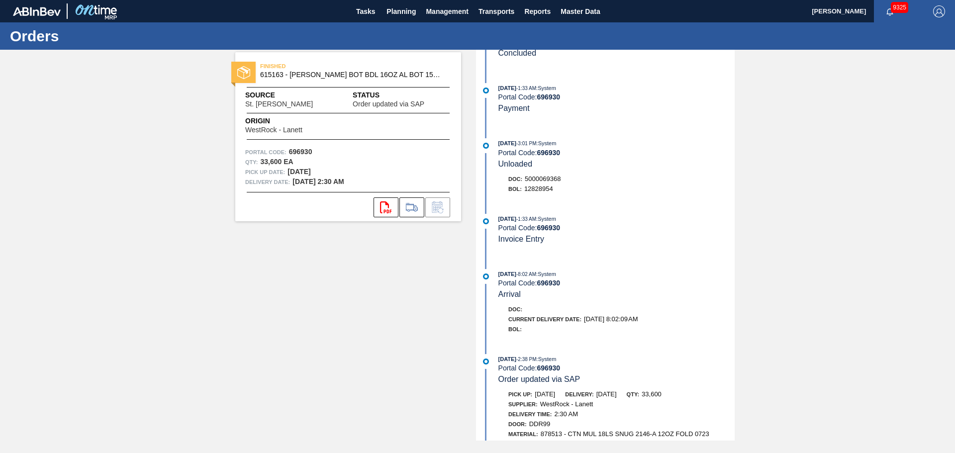
scroll to position [36, 0]
drag, startPoint x: 945, startPoint y: 35, endPoint x: 954, endPoint y: 38, distance: 9.3
click at [945, 35] on div "Orders" at bounding box center [477, 35] width 955 height 27
click at [390, 11] on span "Planning" at bounding box center [401, 11] width 29 height 12
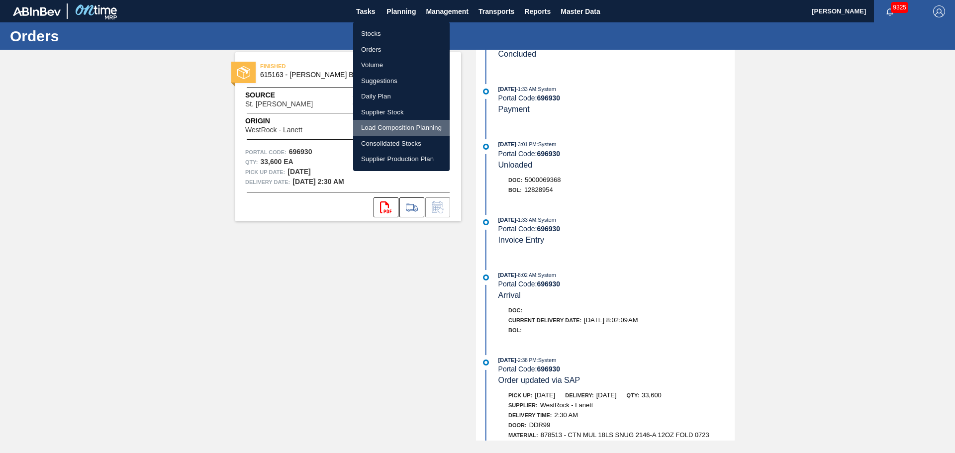
click at [390, 130] on li "Load Composition Planning" at bounding box center [401, 128] width 97 height 16
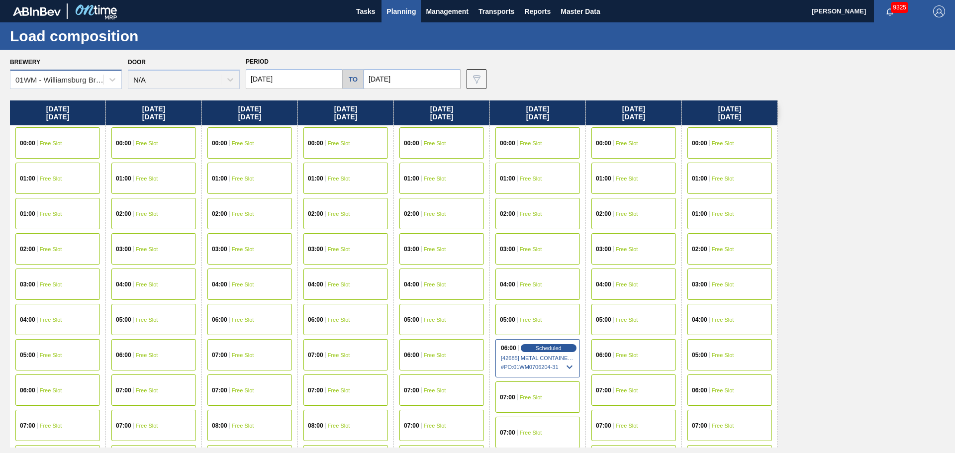
click at [95, 84] on div "01WM - Williamsburg Brewery" at bounding box center [59, 80] width 89 height 8
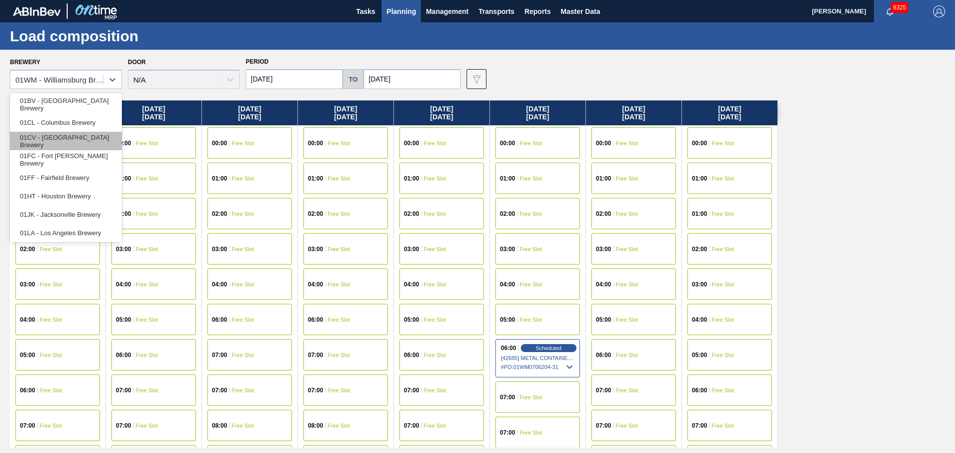
click at [82, 148] on div "01CV - [GEOGRAPHIC_DATA] Brewery" at bounding box center [66, 141] width 112 height 18
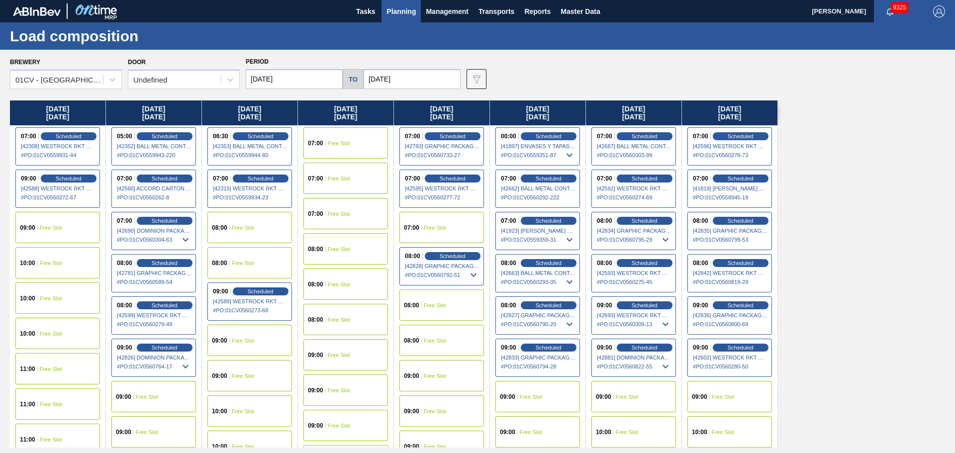
click at [636, 355] on span "[42881] DOMINION PACKAGING, INC. - 0008325026" at bounding box center [634, 358] width 75 height 6
click at [631, 345] on span "Scheduled" at bounding box center [644, 347] width 28 height 6
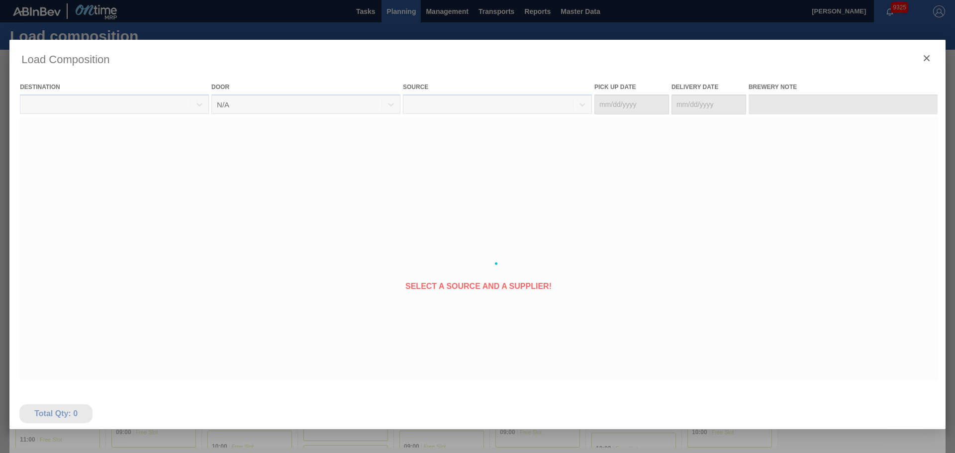
type Date "[DATE]"
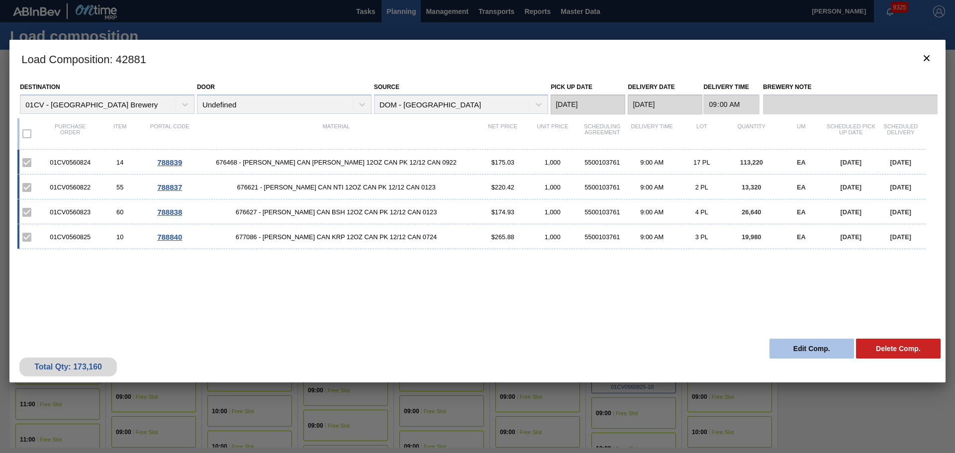
click at [798, 342] on button "Edit Comp." at bounding box center [812, 349] width 85 height 20
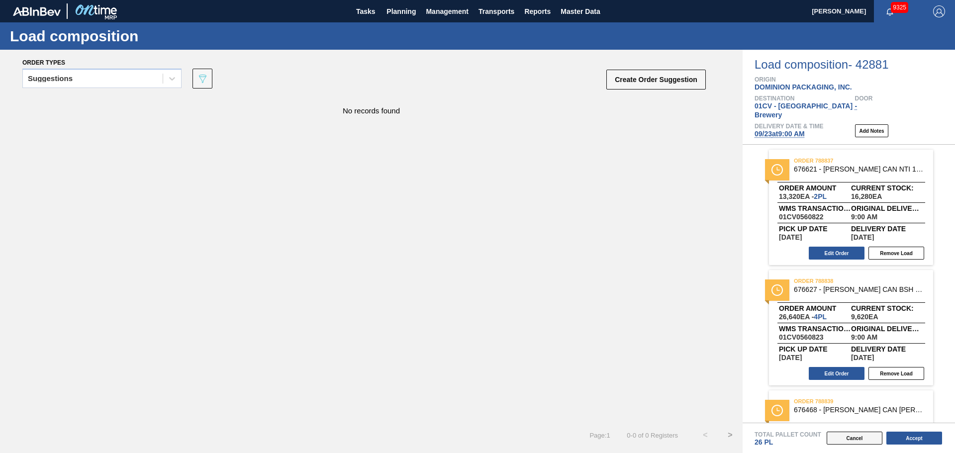
click at [847, 442] on button "Cancel" at bounding box center [855, 438] width 56 height 13
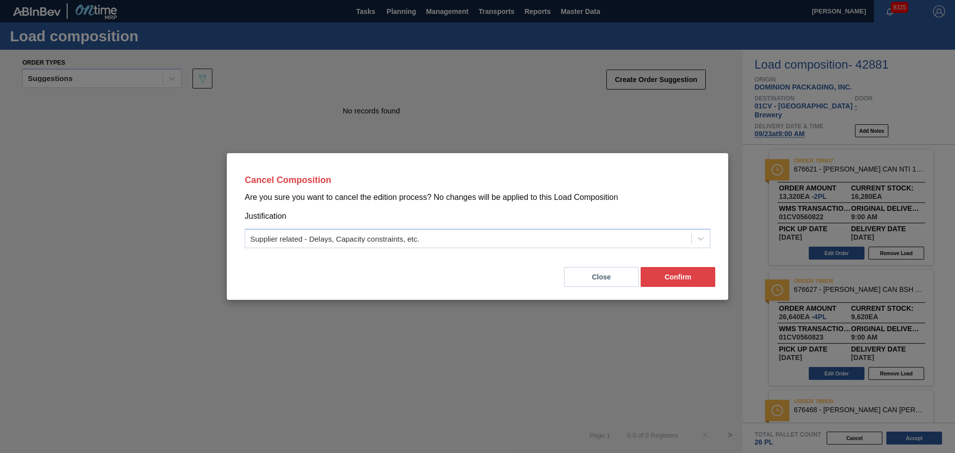
click at [430, 116] on div "Cancel Composition Are you sure you want to cancel the edition process? No chan…" at bounding box center [477, 226] width 955 height 453
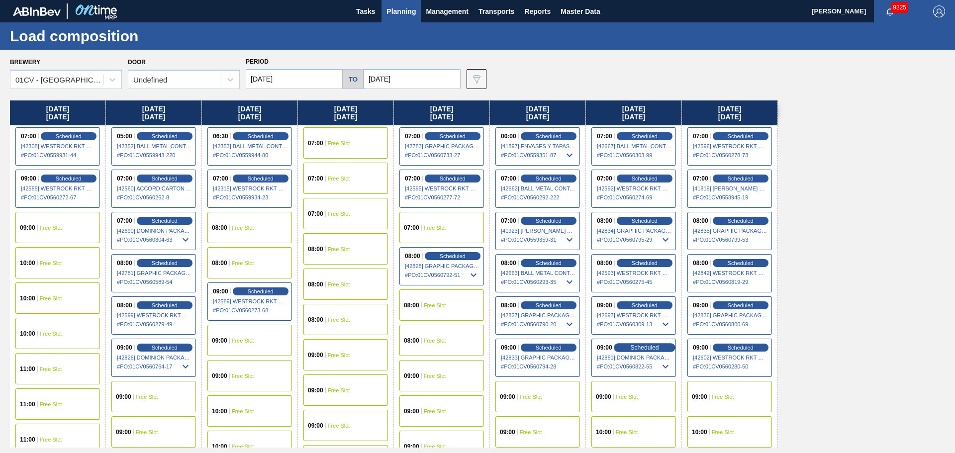
click at [633, 349] on span "Scheduled" at bounding box center [644, 347] width 28 height 6
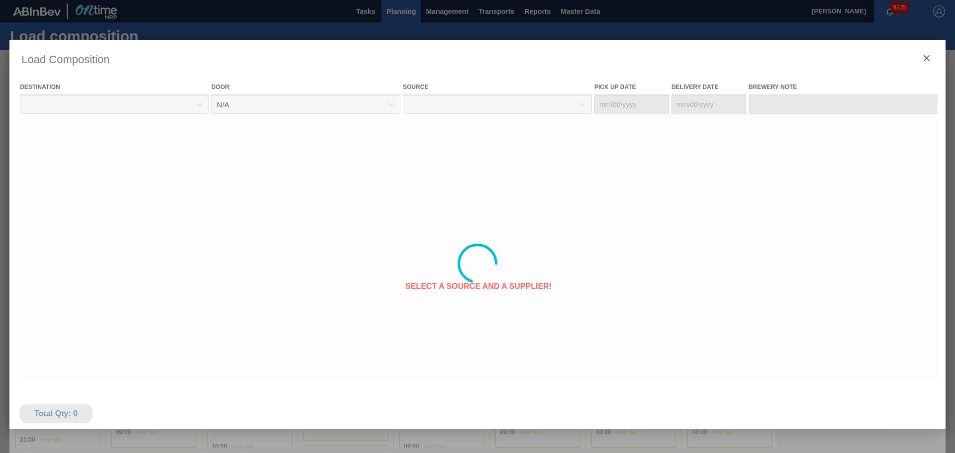
type Date "[DATE]"
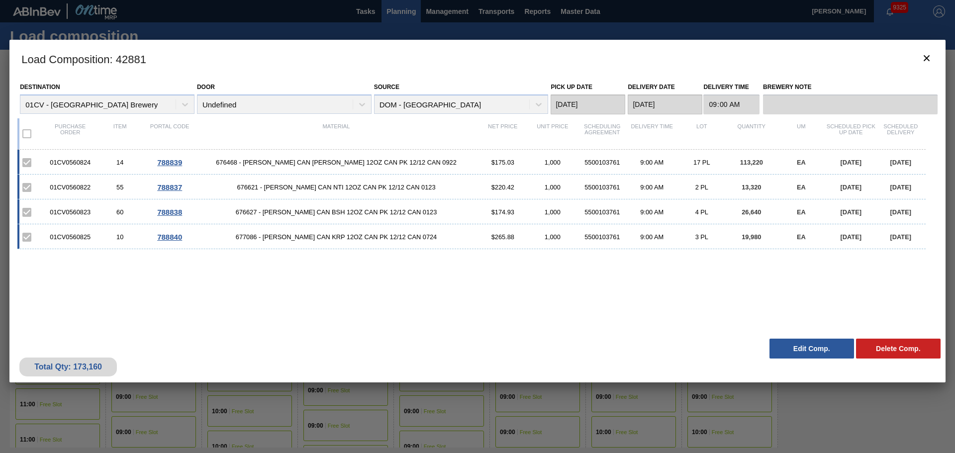
click at [533, 292] on div "01CV0560824 14 788839 676468 - [PERSON_NAME] CAN [PERSON_NAME] 12OZ CAN PK 12/1…" at bounding box center [475, 236] width 916 height 172
click at [839, 352] on button "Edit Comp." at bounding box center [812, 349] width 85 height 20
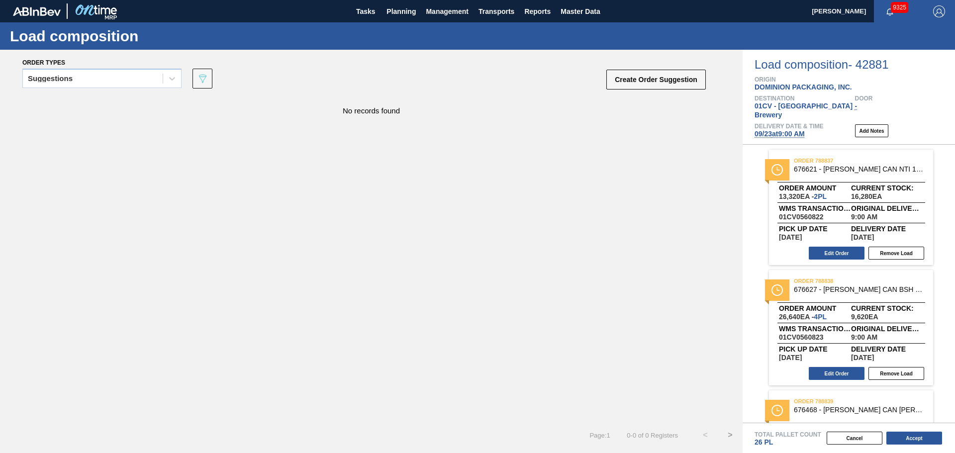
click at [784, 130] on span "[DATE] 9:00 AM" at bounding box center [780, 134] width 50 height 8
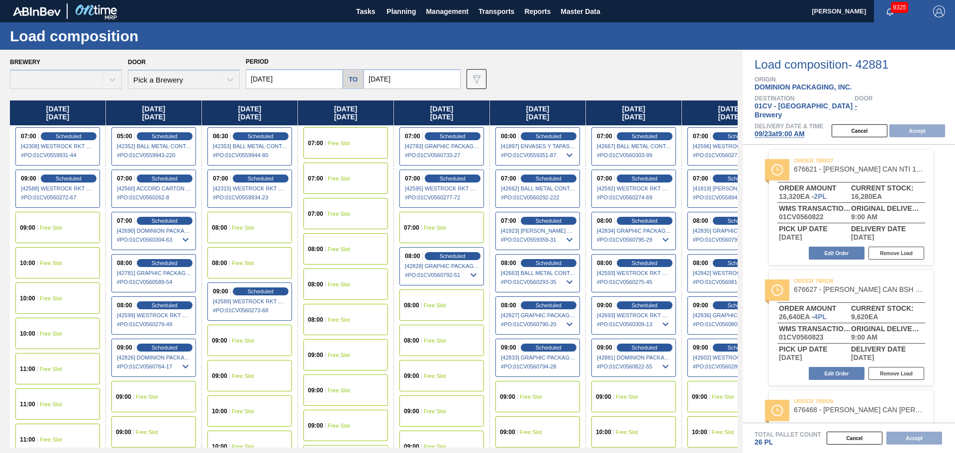
type input "[DATE]"
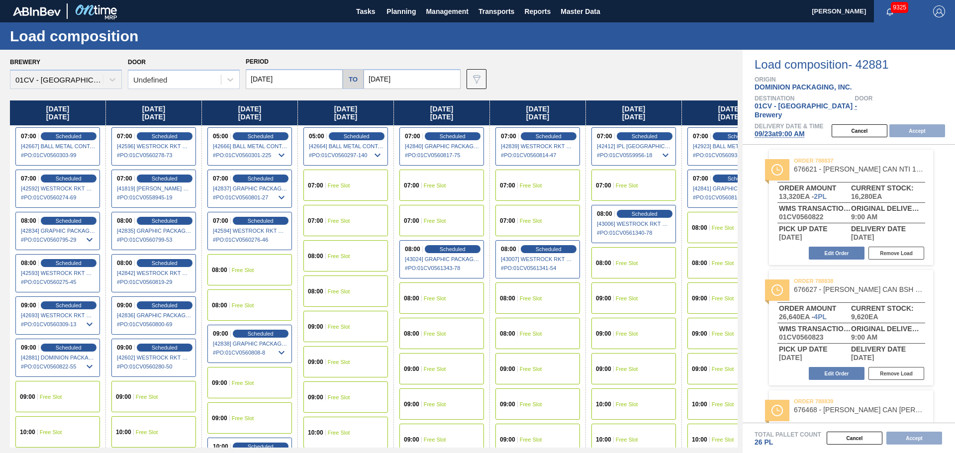
click at [785, 130] on span "[DATE] 9:00 AM" at bounding box center [780, 134] width 50 height 8
click at [770, 130] on div "Load composition - 42881 Origin DOMINION PACKAGING, INC. Destination 01CV - [GE…" at bounding box center [849, 97] width 212 height 95
click at [772, 130] on span "[DATE] 9:00 AM" at bounding box center [780, 134] width 50 height 8
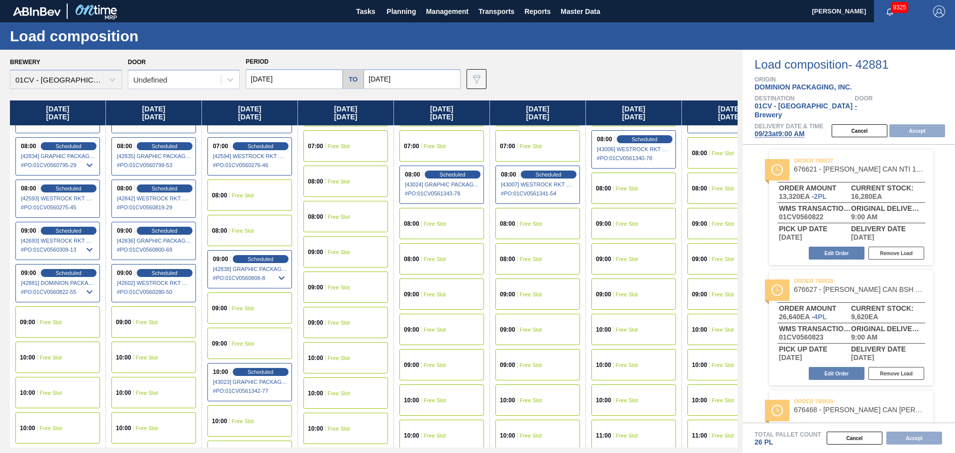
scroll to position [149, 0]
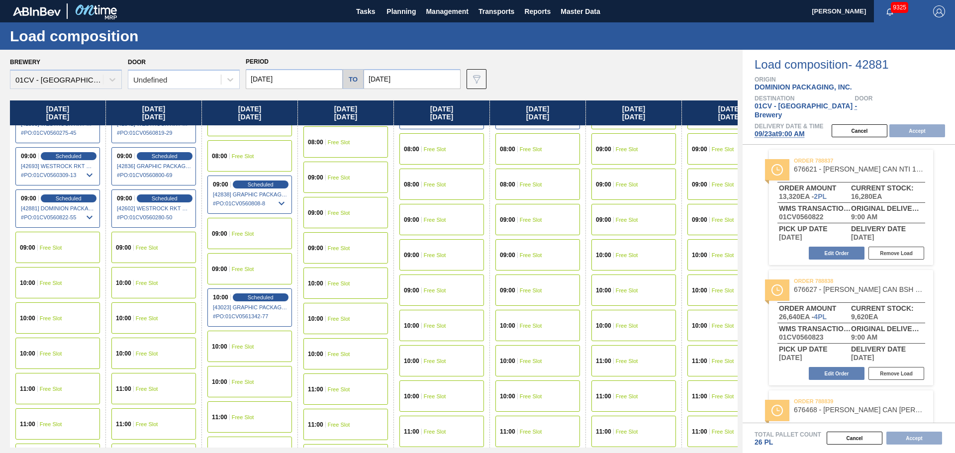
click at [243, 233] on span "Free Slot" at bounding box center [243, 234] width 22 height 6
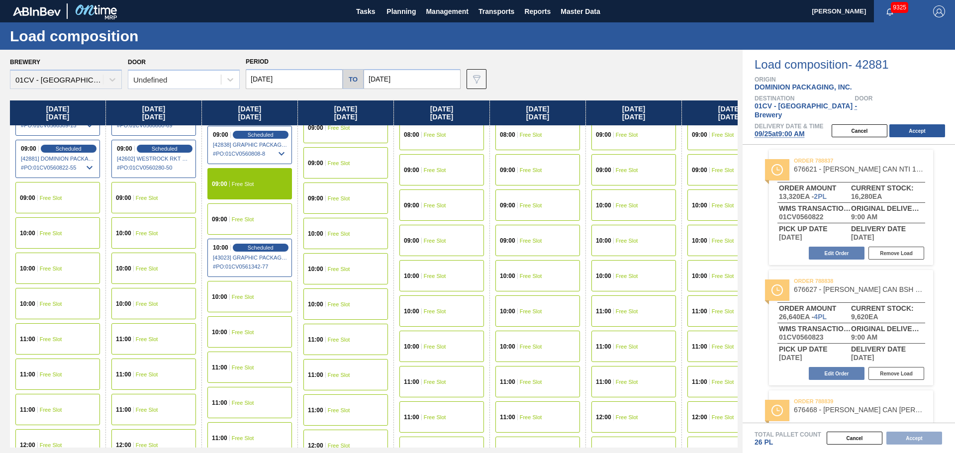
scroll to position [50, 0]
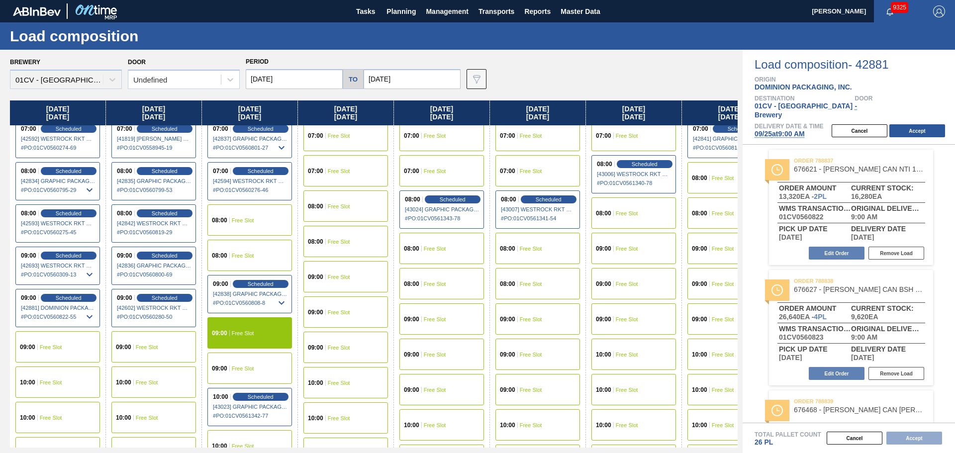
click at [229, 251] on div "08:00 Free Slot" at bounding box center [249, 255] width 85 height 31
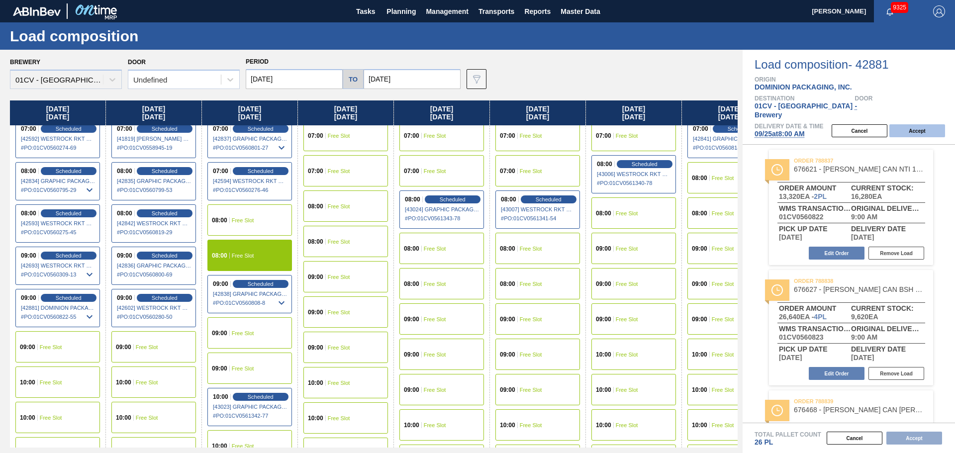
click at [917, 124] on button "Accept" at bounding box center [917, 130] width 56 height 13
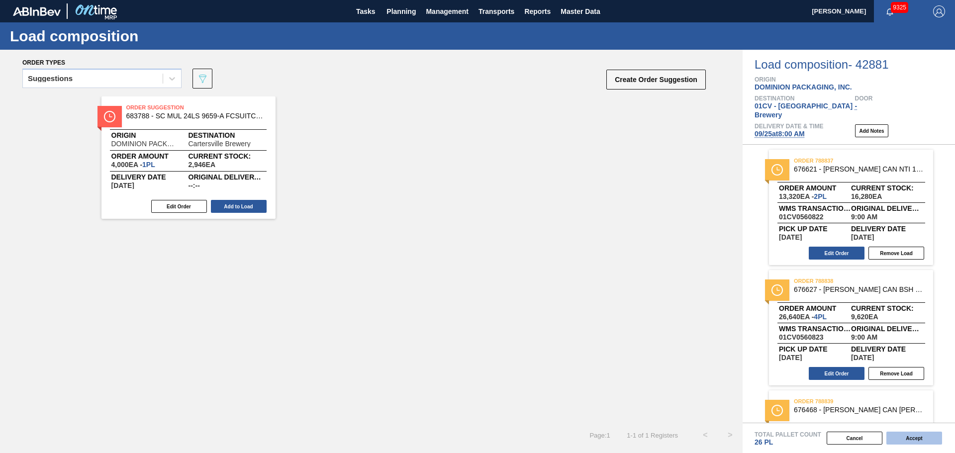
click at [903, 438] on button "Accept" at bounding box center [914, 438] width 56 height 13
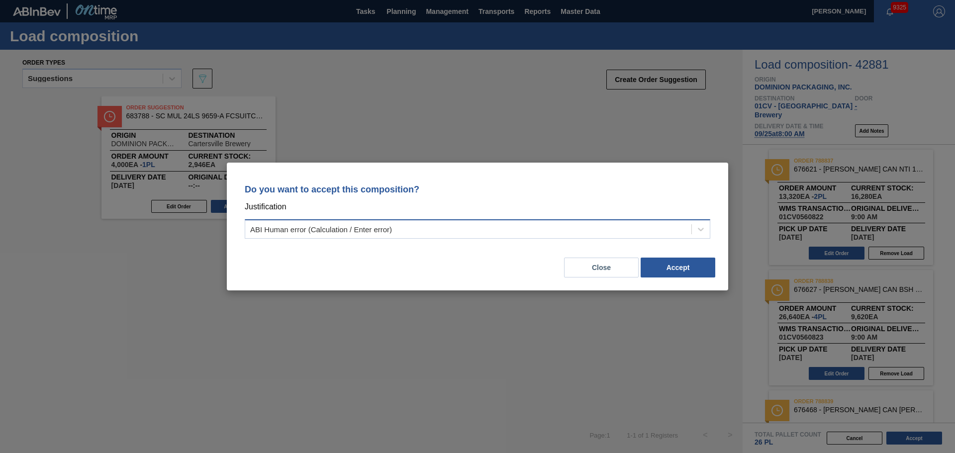
click at [412, 231] on div "ABI Human error (Calculation / Enter error)" at bounding box center [468, 229] width 446 height 14
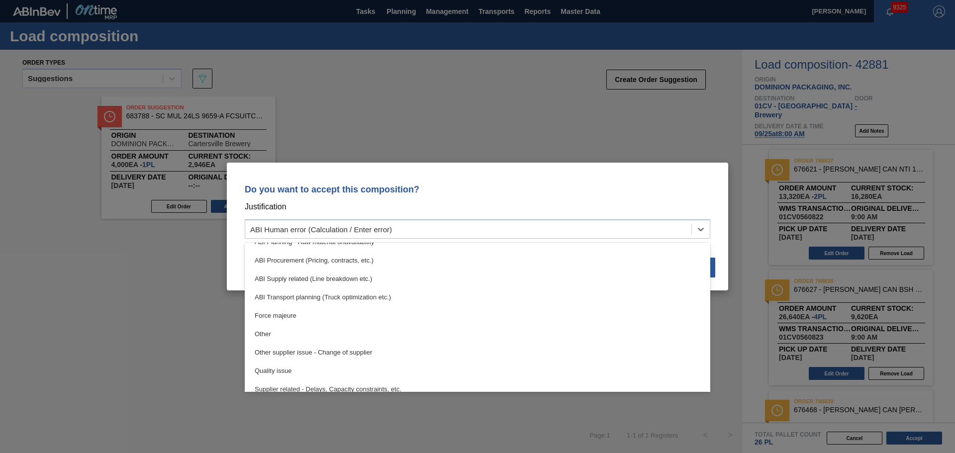
scroll to position [186, 0]
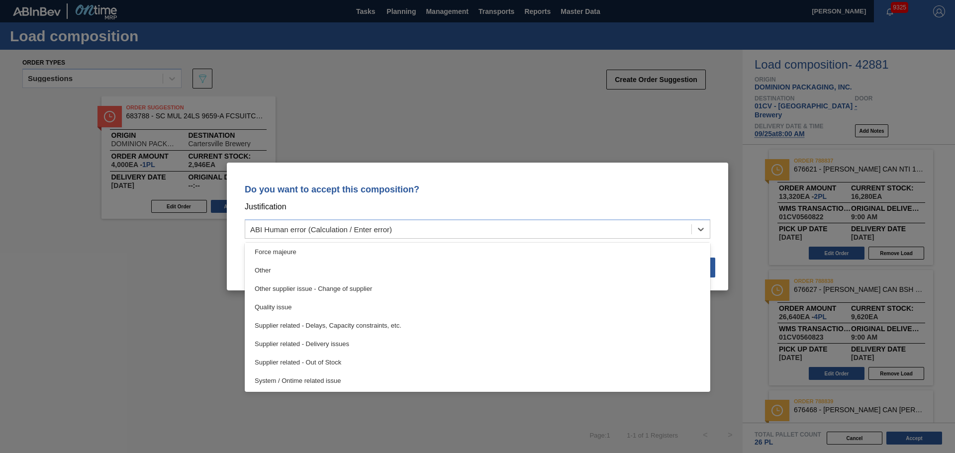
click at [341, 378] on div "System / Ontime related issue" at bounding box center [478, 381] width 466 height 18
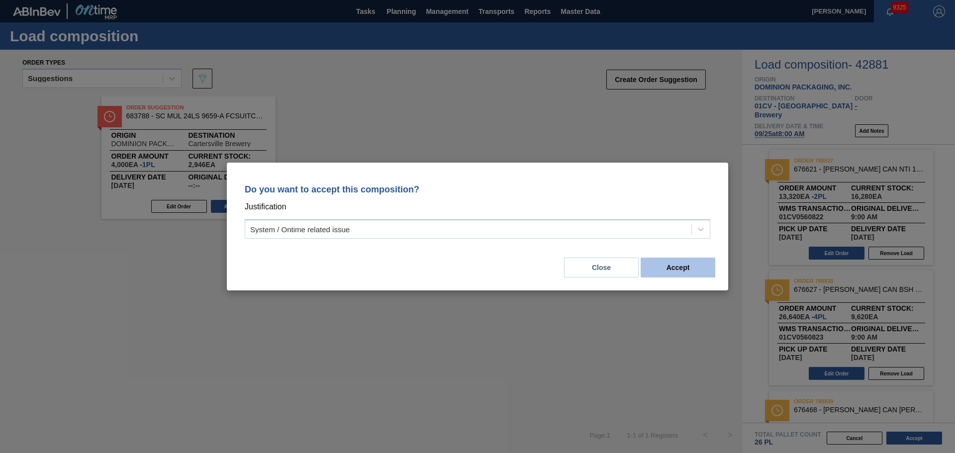
click at [694, 273] on button "Accept" at bounding box center [678, 268] width 75 height 20
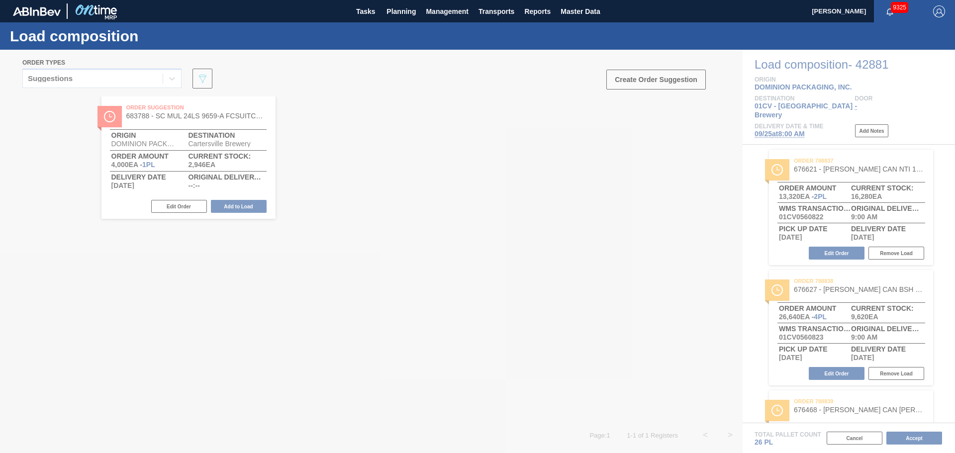
click at [387, 230] on div at bounding box center [477, 251] width 955 height 403
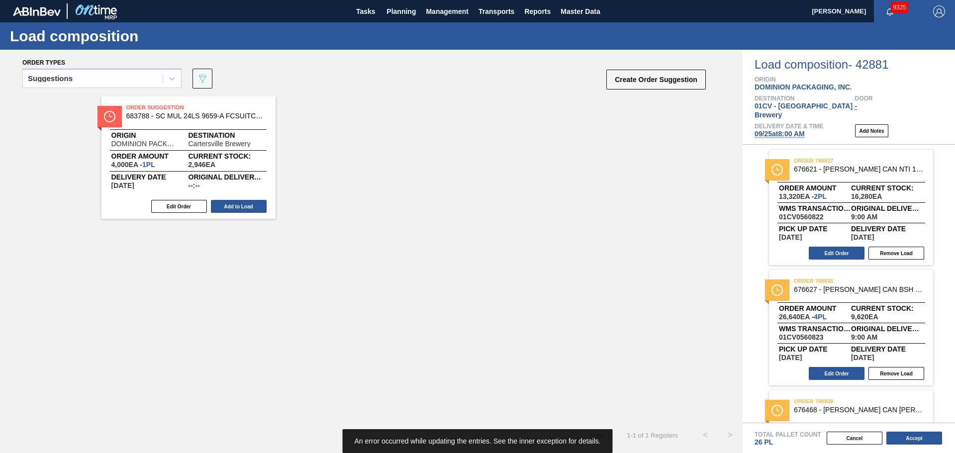
click at [590, 440] on span "An error occurred while updating the entries. See the inner exception for detai…" at bounding box center [478, 441] width 246 height 8
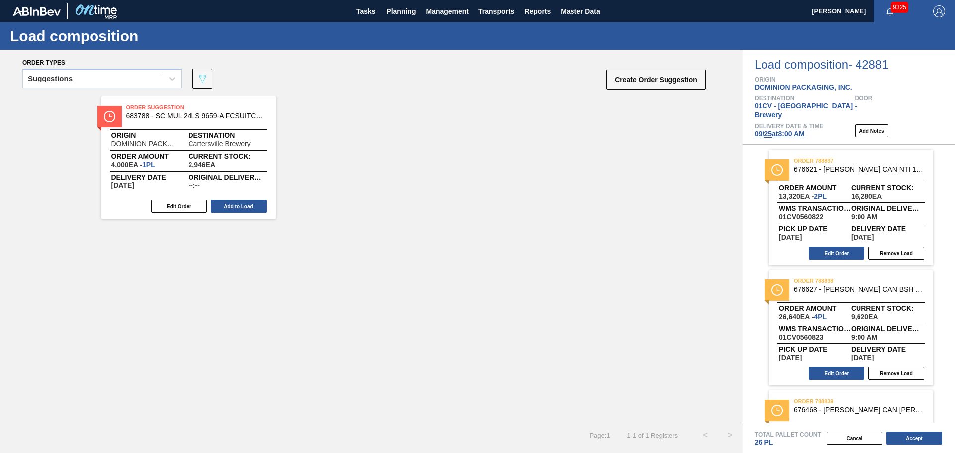
click at [392, 276] on div "Order Suggestion 683788 - SC MUL 24LS 9659-A FCSUITCS 7.5 OZ SLEEK Origin DOMIN…" at bounding box center [371, 260] width 743 height 326
click at [915, 441] on button "Accept" at bounding box center [914, 438] width 56 height 13
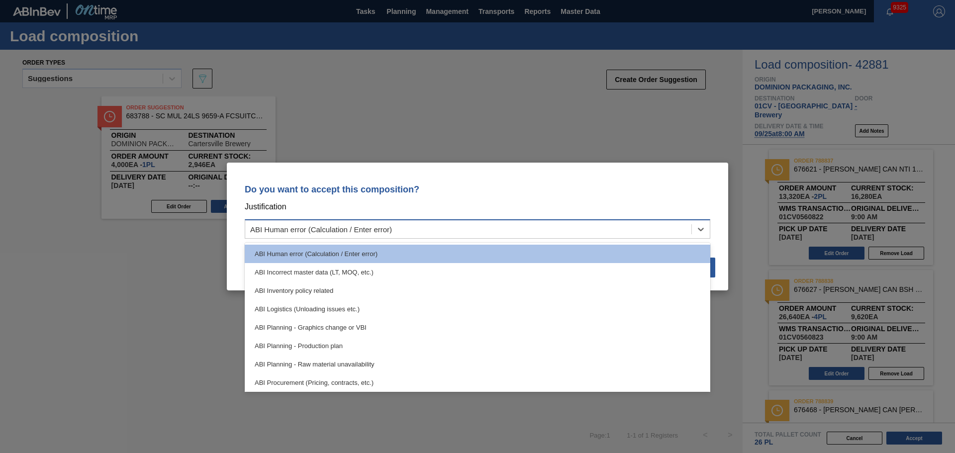
click at [615, 236] on div "ABI Human error (Calculation / Enter error)" at bounding box center [468, 229] width 446 height 14
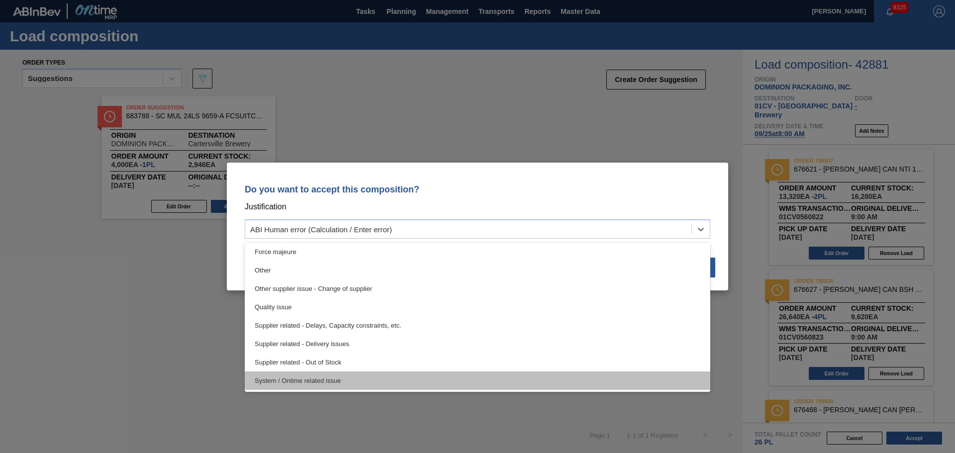
click at [338, 379] on div "System / Ontime related issue" at bounding box center [478, 381] width 466 height 18
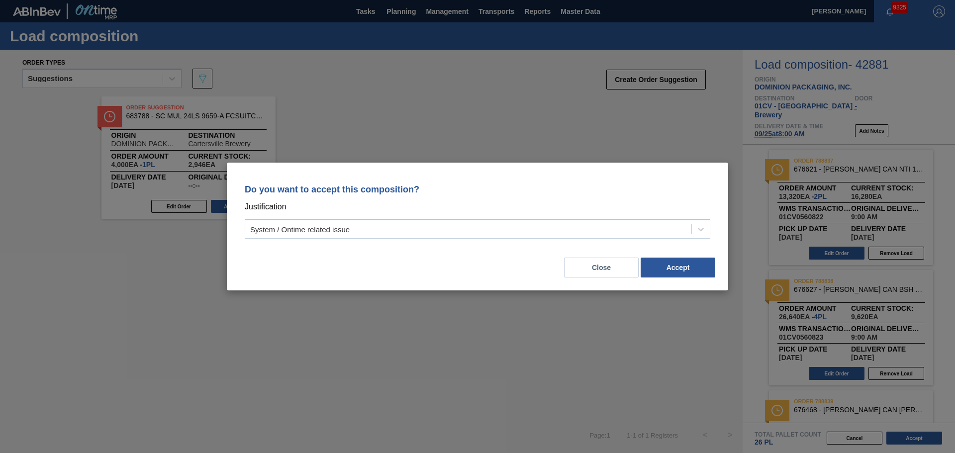
click at [662, 256] on div "Close Accept" at bounding box center [478, 262] width 478 height 34
click at [662, 267] on button "Accept" at bounding box center [678, 268] width 75 height 20
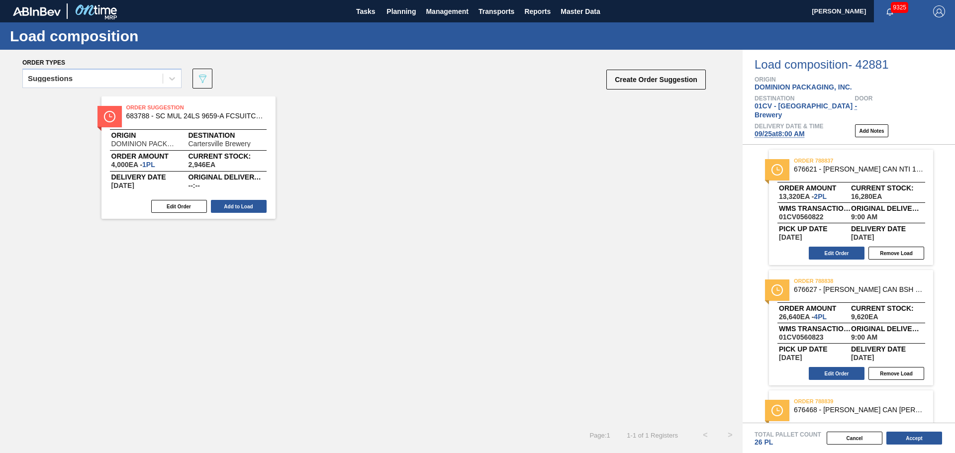
click at [433, 274] on div "Order Suggestion 683788 - SC MUL 24LS 9659-A FCSUITCS 7.5 OZ SLEEK Origin DOMIN…" at bounding box center [371, 260] width 743 height 326
click at [913, 444] on button "Accept" at bounding box center [914, 438] width 56 height 13
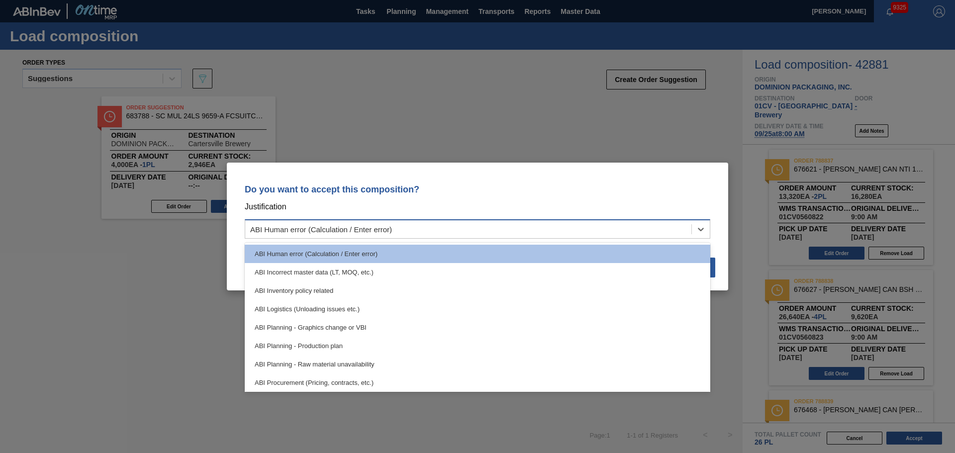
click at [473, 238] on div "ABI Human error (Calculation / Enter error)" at bounding box center [478, 228] width 466 height 19
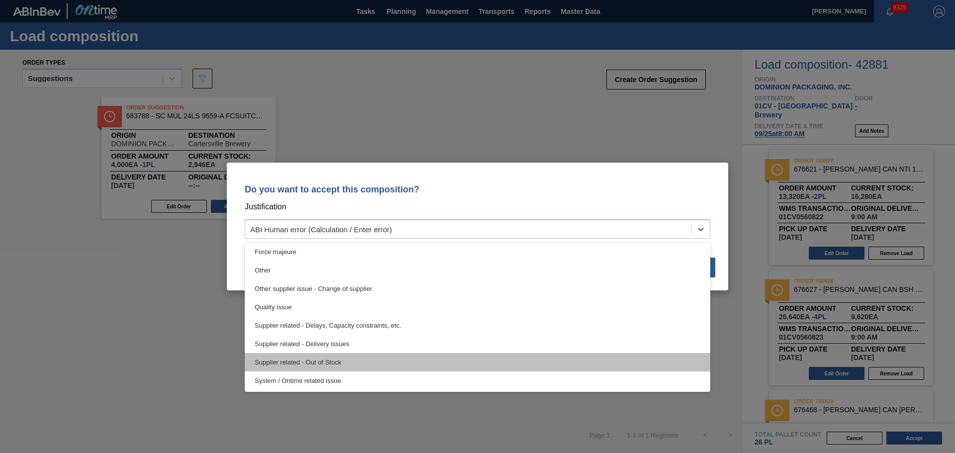
click at [389, 361] on div "Supplier related - Out of Stock" at bounding box center [478, 362] width 466 height 18
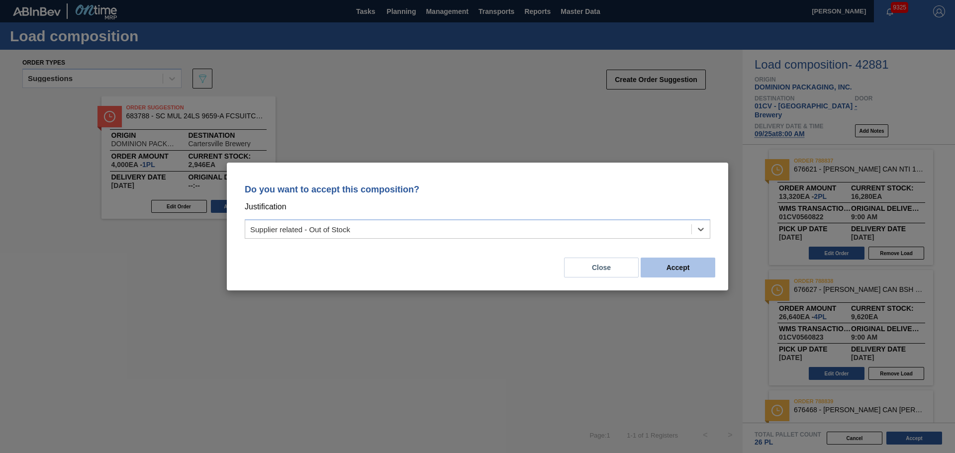
click at [678, 262] on button "Accept" at bounding box center [678, 268] width 75 height 20
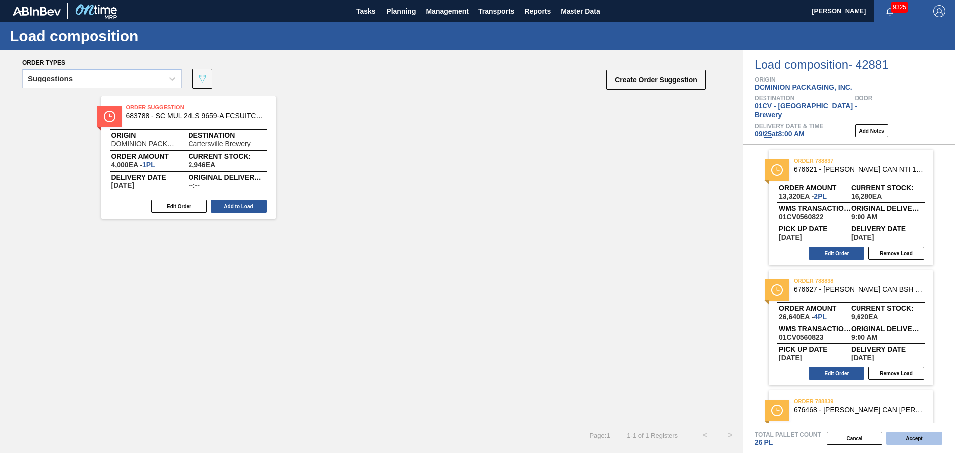
click at [932, 436] on button "Accept" at bounding box center [914, 438] width 56 height 13
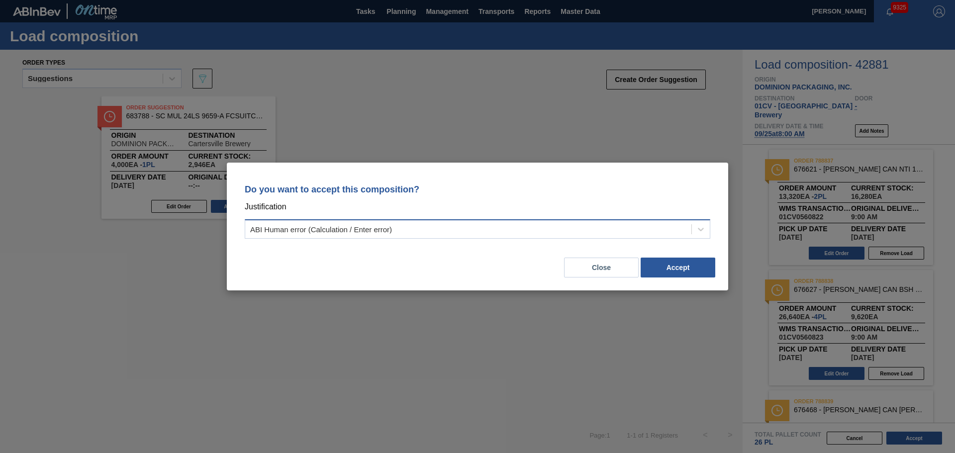
click at [513, 225] on div "ABI Human error (Calculation / Enter error)" at bounding box center [468, 229] width 446 height 14
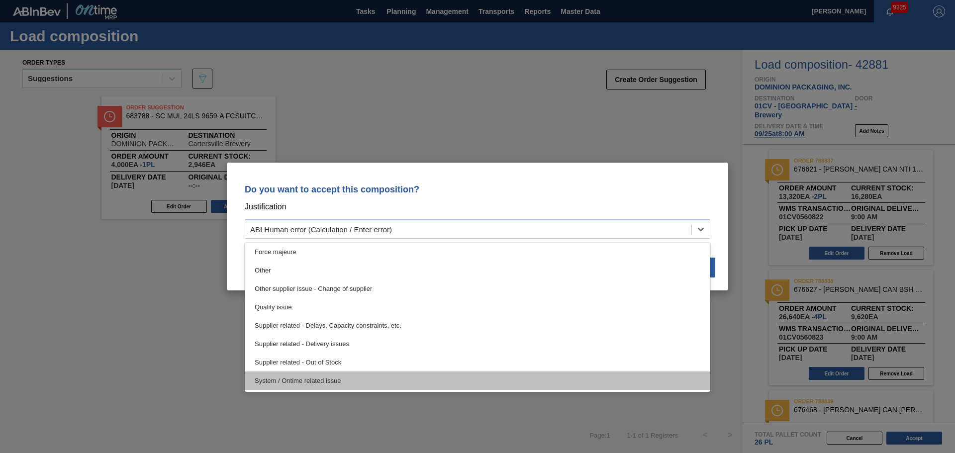
click at [506, 383] on div "System / Ontime related issue" at bounding box center [478, 381] width 466 height 18
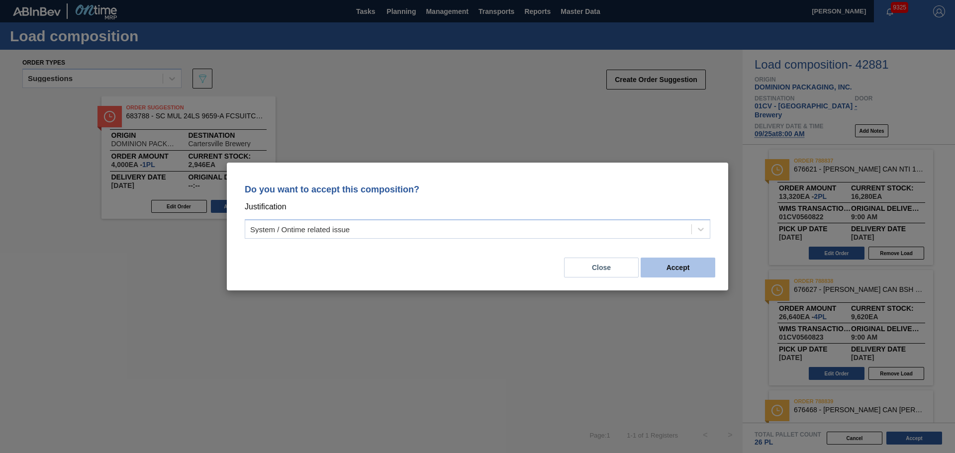
click at [686, 270] on button "Accept" at bounding box center [678, 268] width 75 height 20
